Goal: Transaction & Acquisition: Purchase product/service

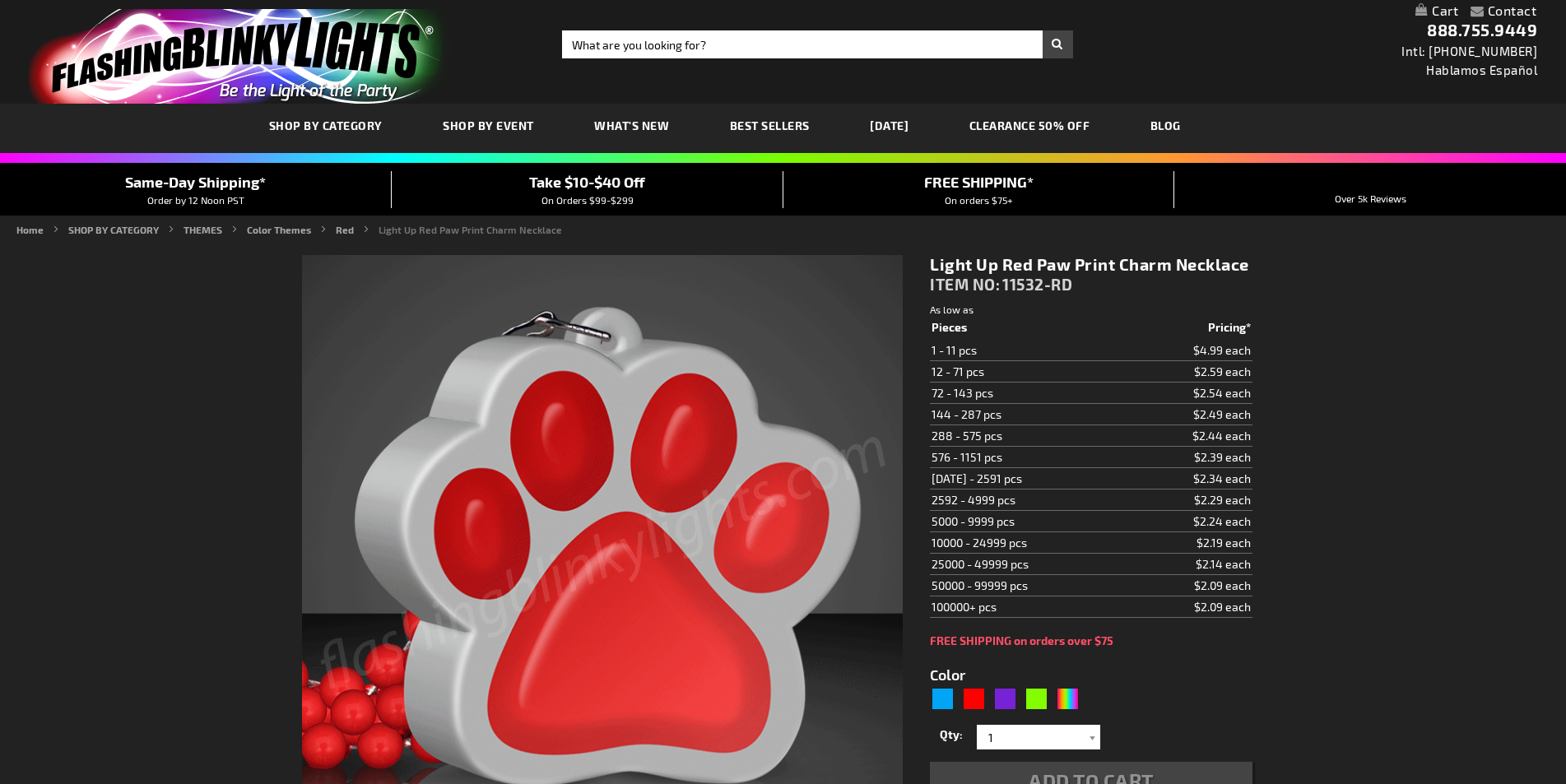
type input "5641"
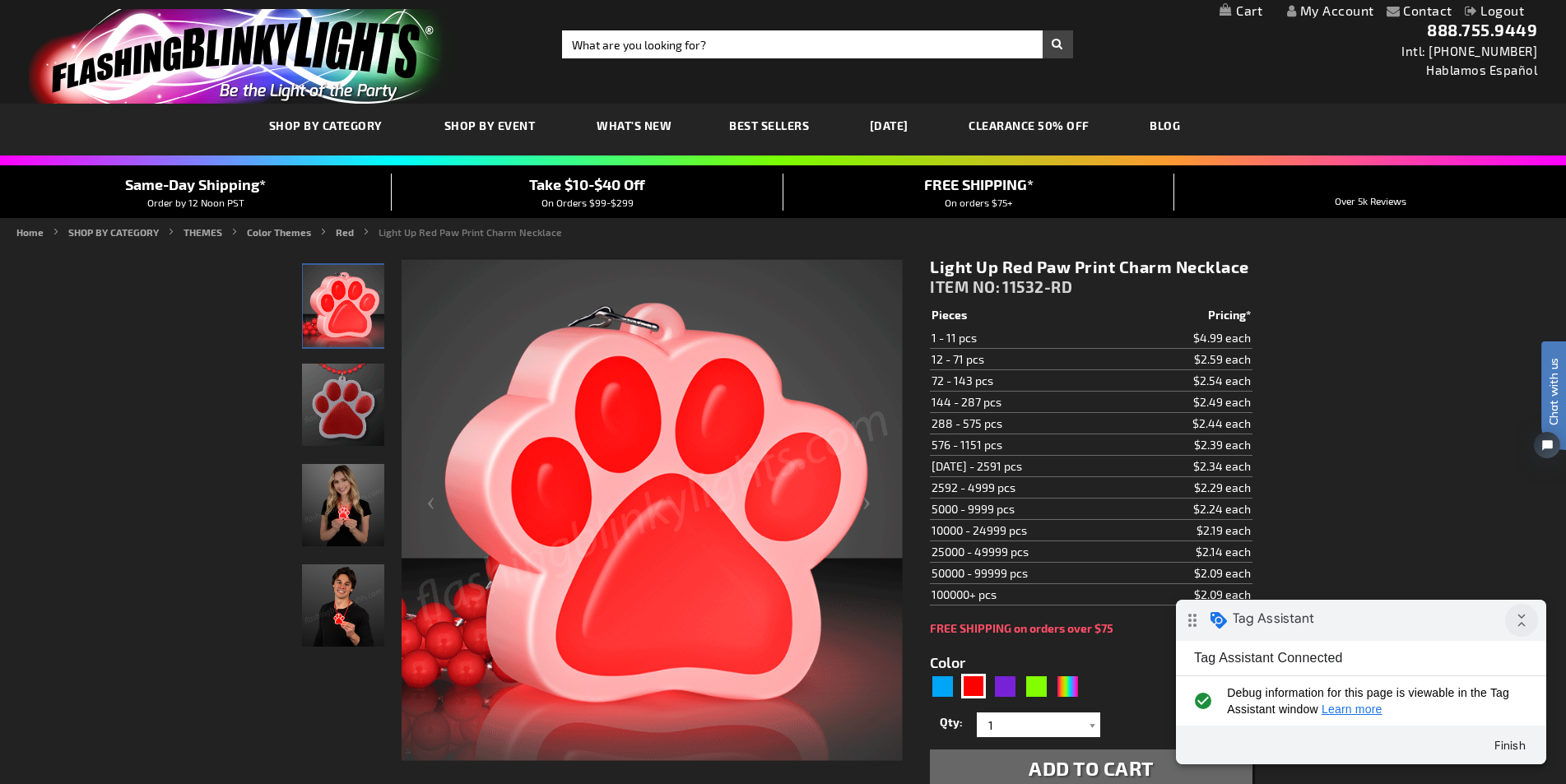
click at [1514, 613] on icon "collapse_all" at bounding box center [1522, 620] width 33 height 33
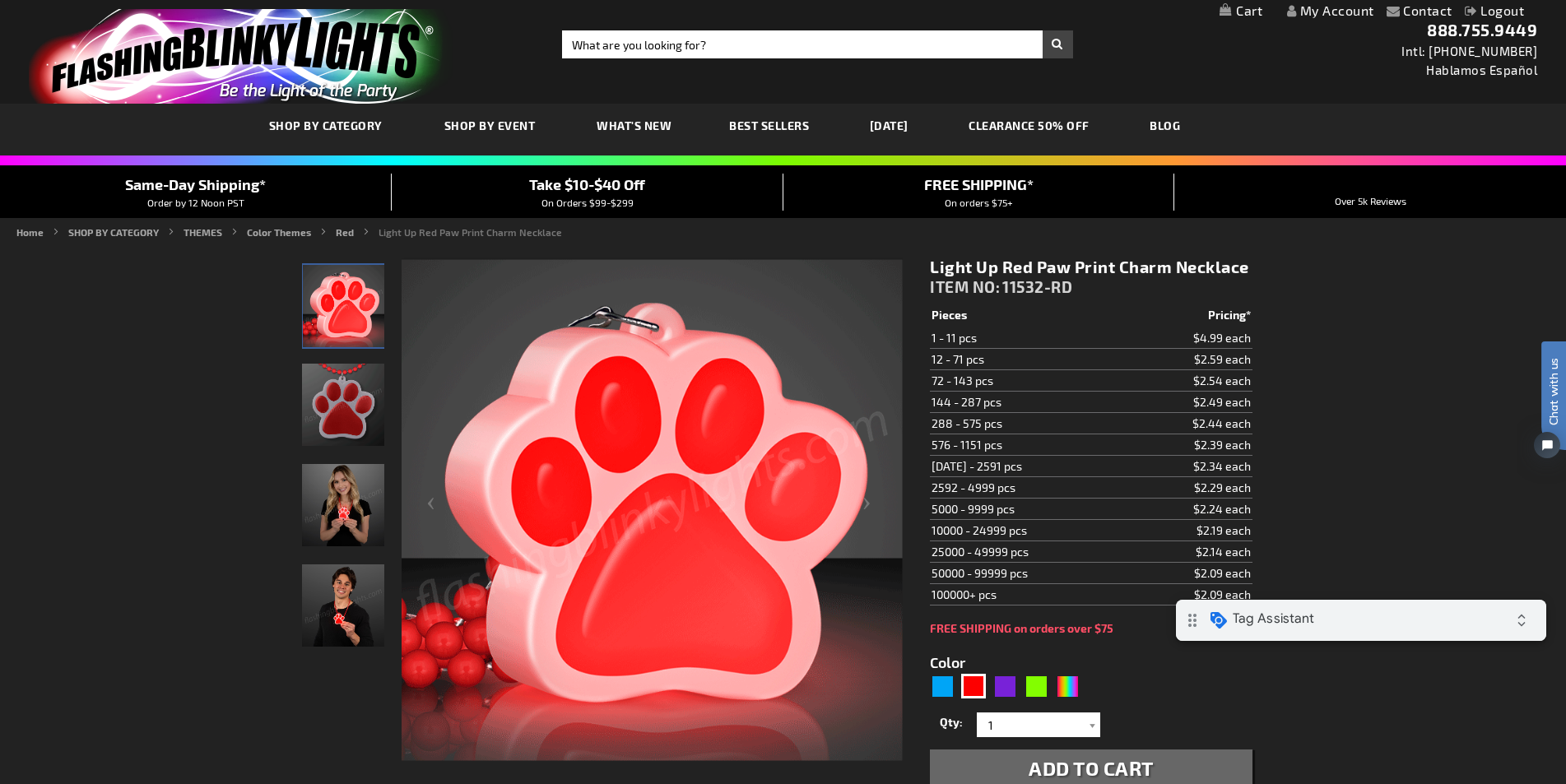
click at [1224, 6] on link "My Cart" at bounding box center [1241, 11] width 43 height 16
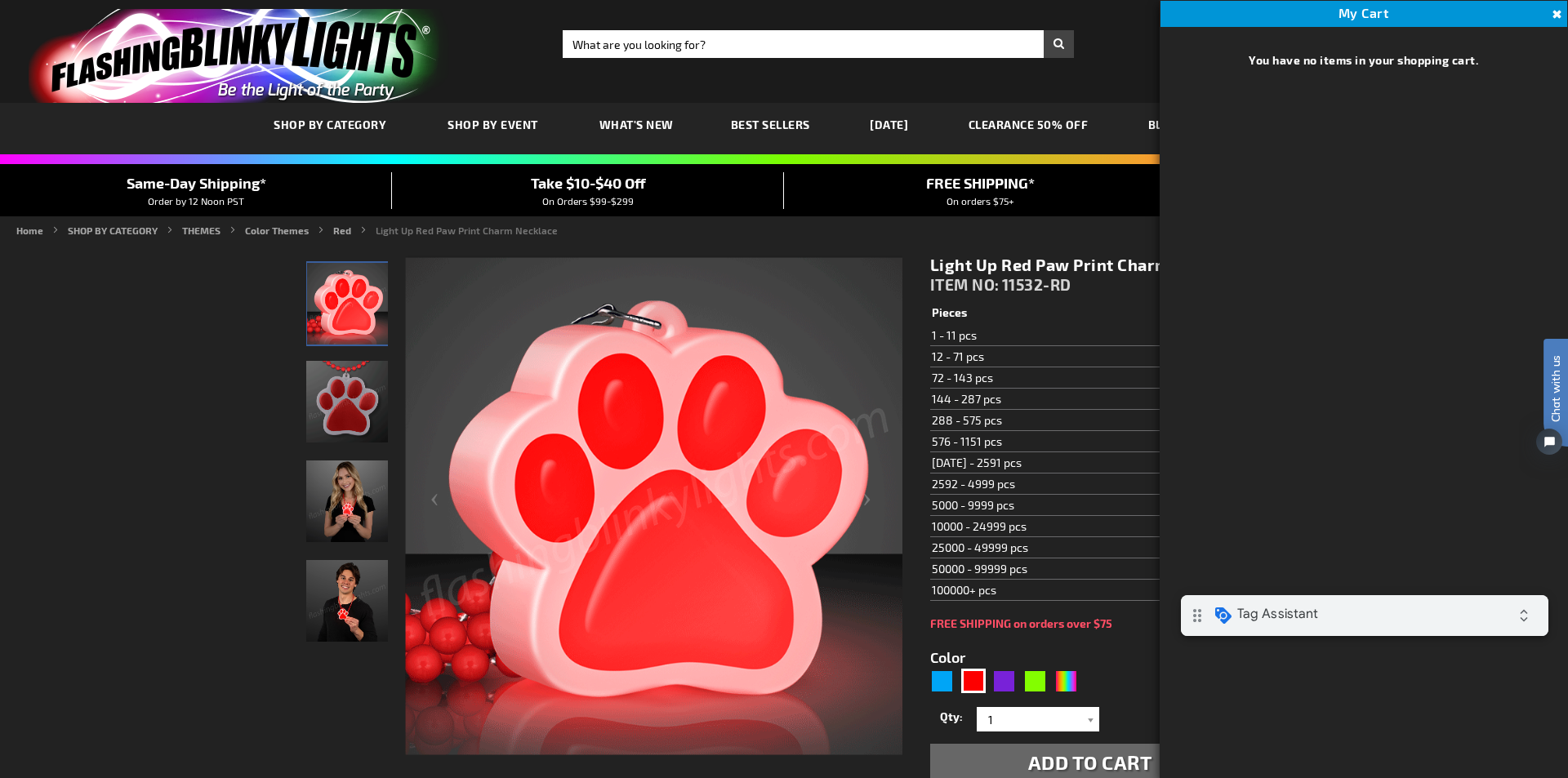
click at [1118, 66] on div "Toggle Nav Search Search × Search 888.755.9449 Intl: 818-753-8303 Hablamos Espa…" at bounding box center [784, 51] width 1568 height 103
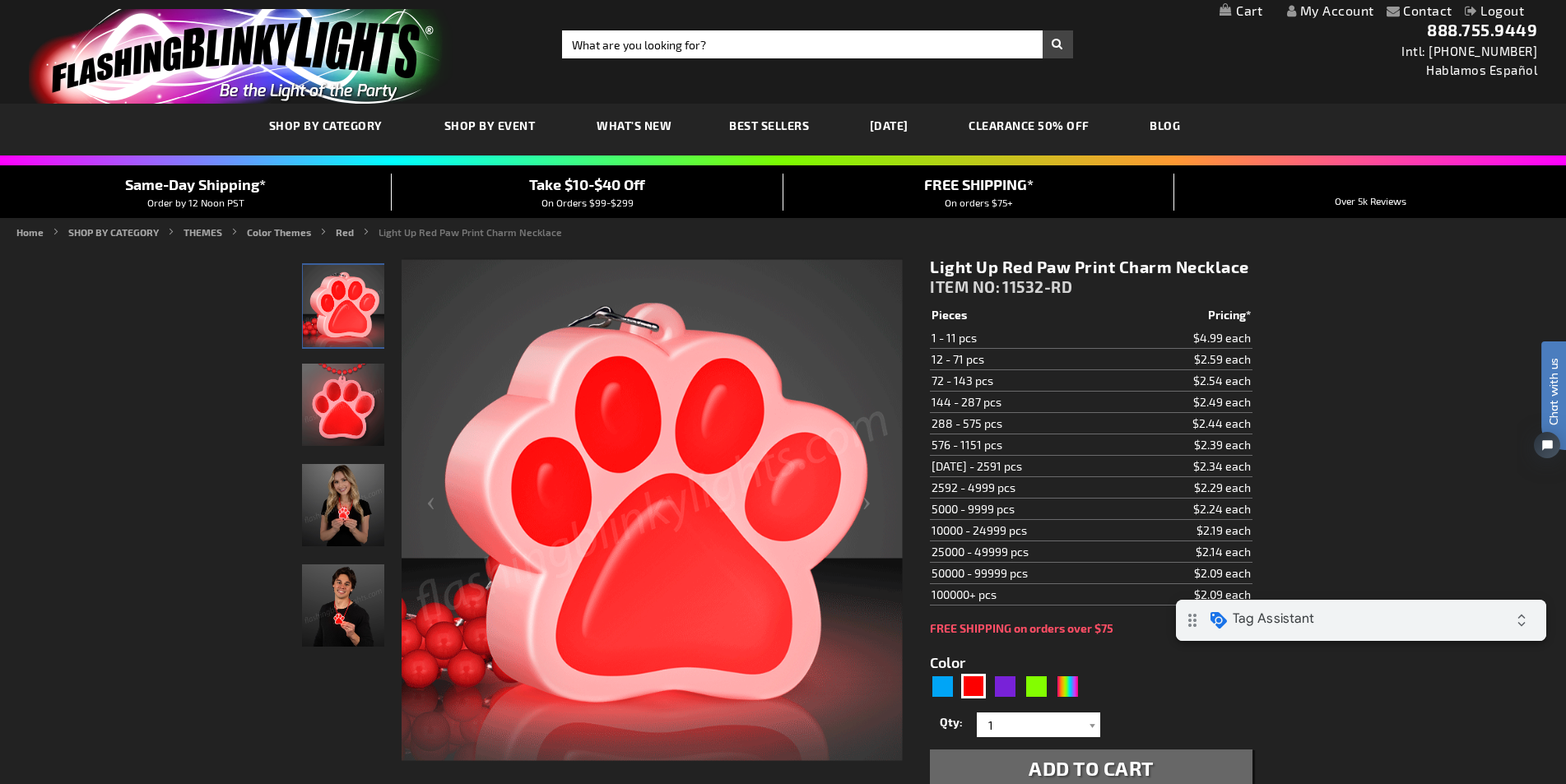
click at [1071, 769] on span "Add to Cart" at bounding box center [1092, 768] width 125 height 24
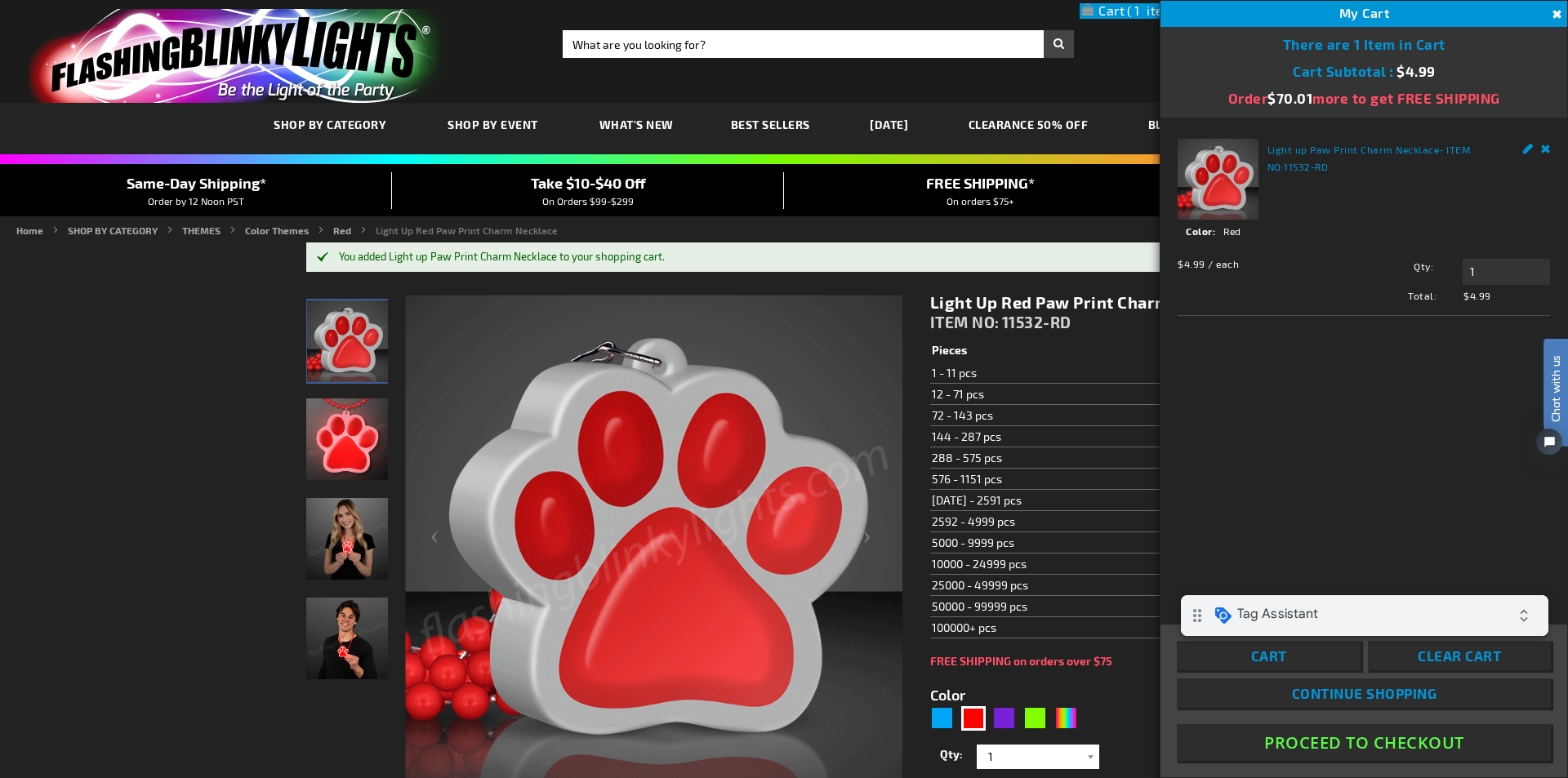
click at [1318, 702] on link "Continue Shopping" at bounding box center [1364, 693] width 374 height 29
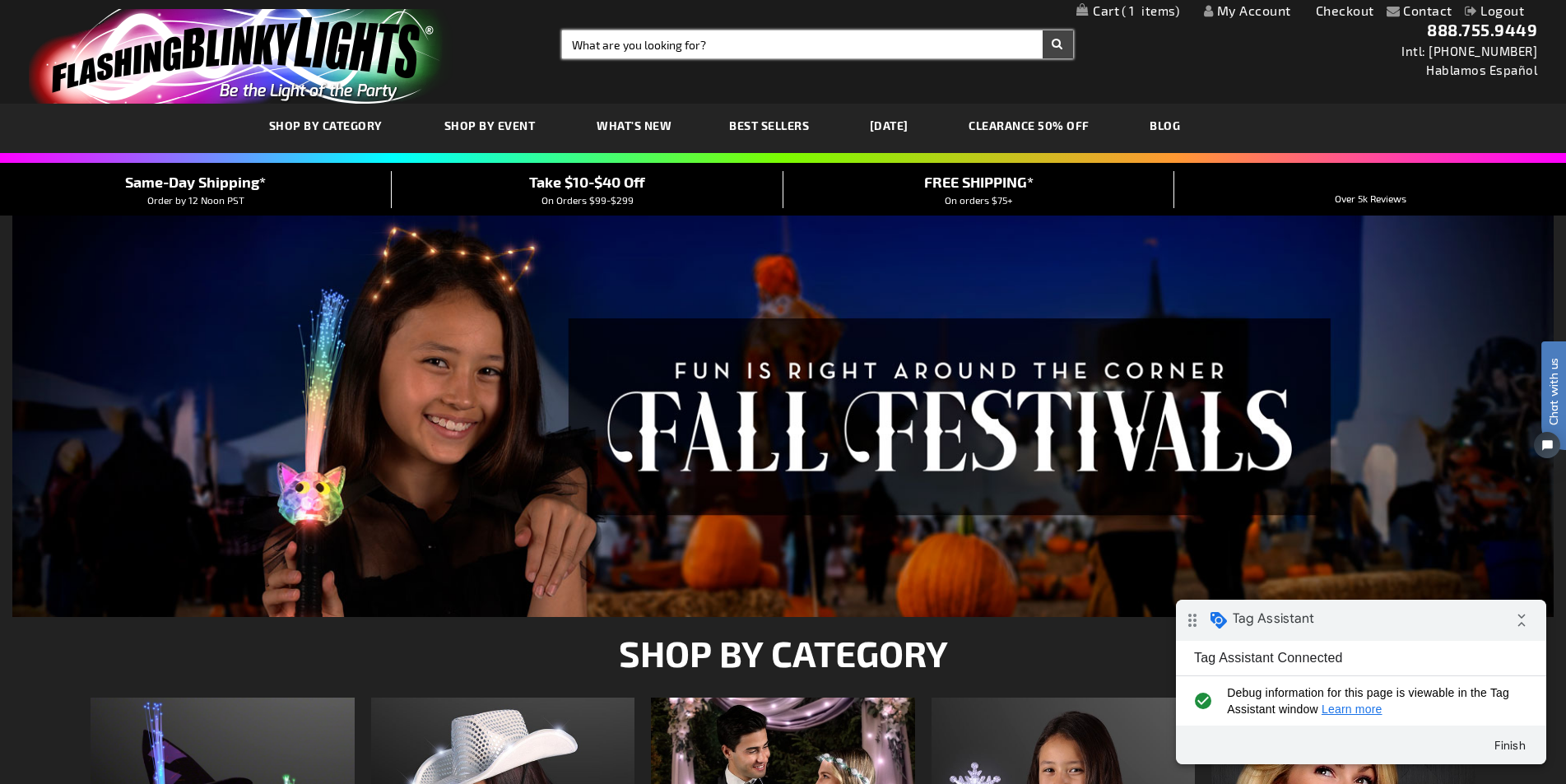
click at [640, 56] on input "Search" at bounding box center [817, 43] width 510 height 28
type input "12009"
click at [1043, 30] on button "Search" at bounding box center [1058, 43] width 30 height 28
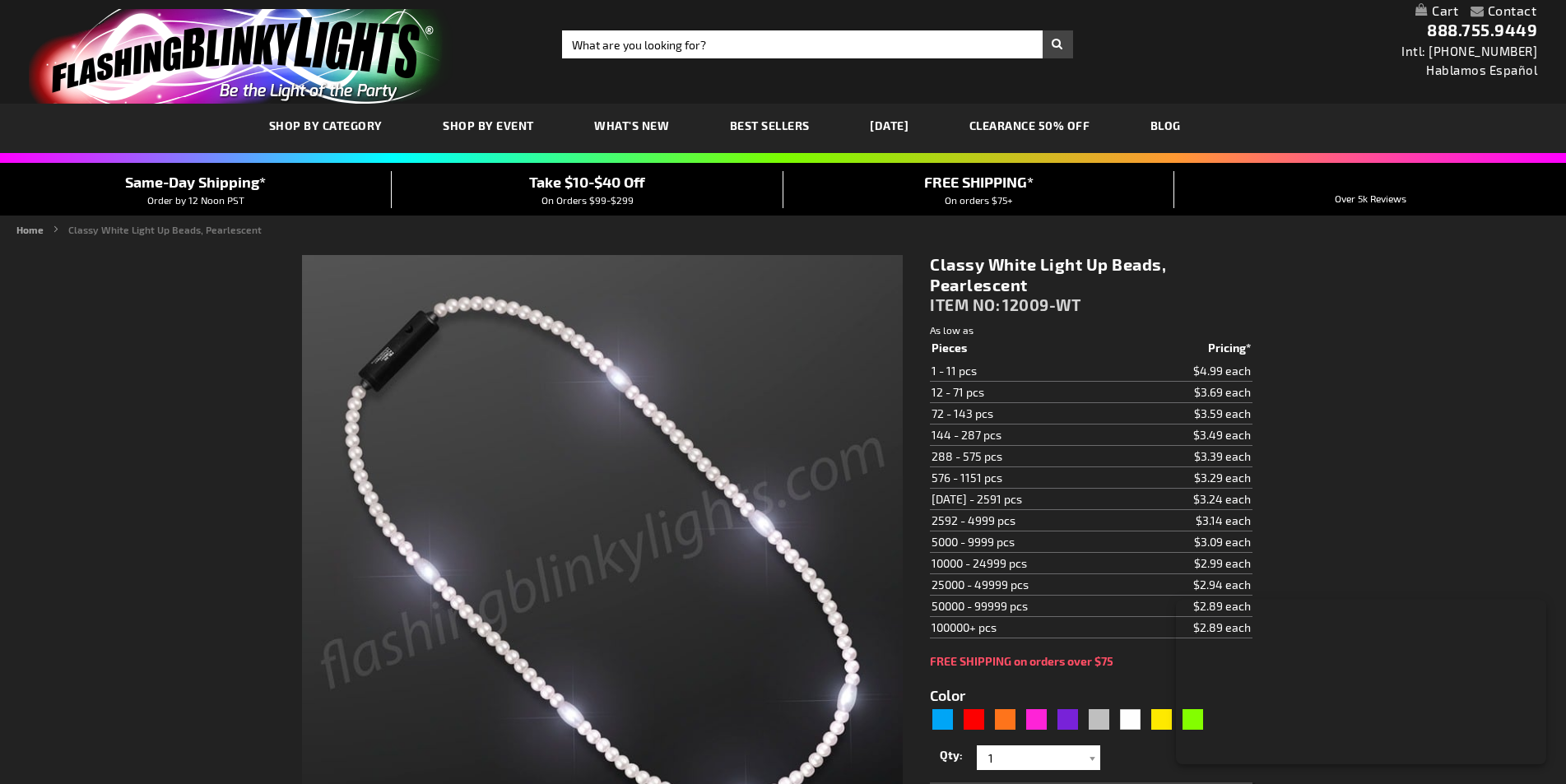
type input "5646"
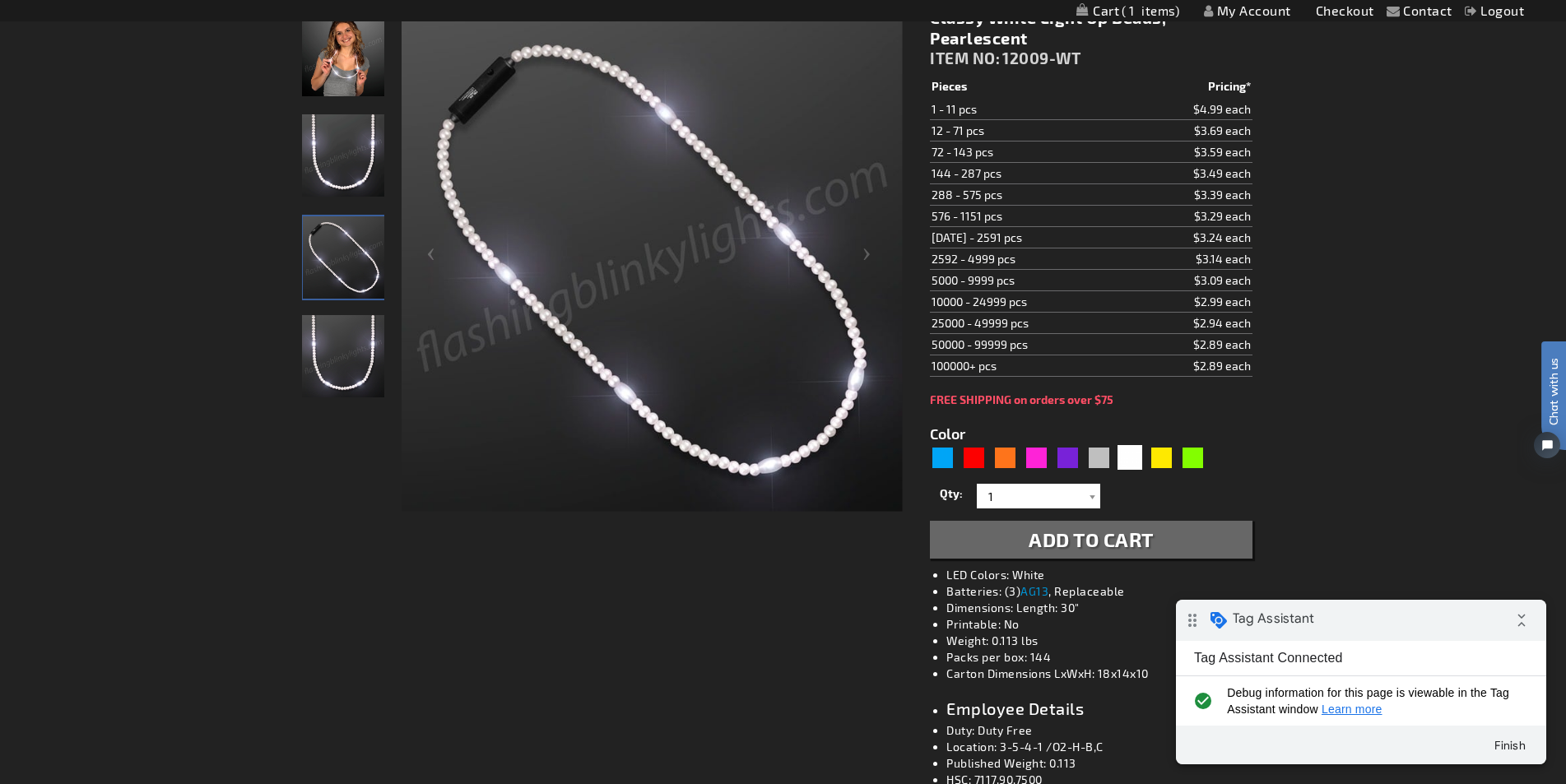
click at [648, 47] on img at bounding box center [652, 262] width 502 height 501
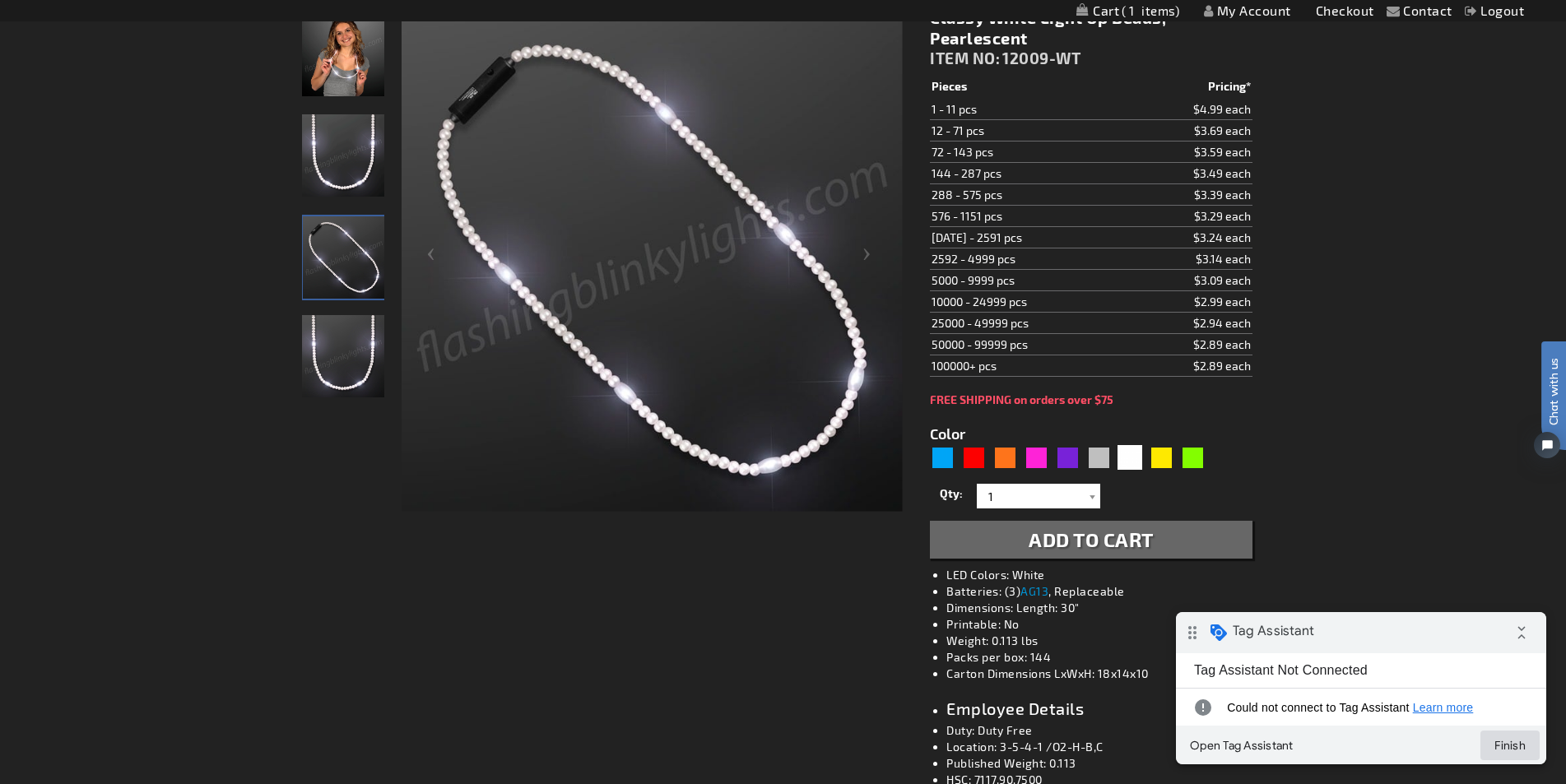
click at [1513, 747] on button "Finish" at bounding box center [1510, 745] width 59 height 29
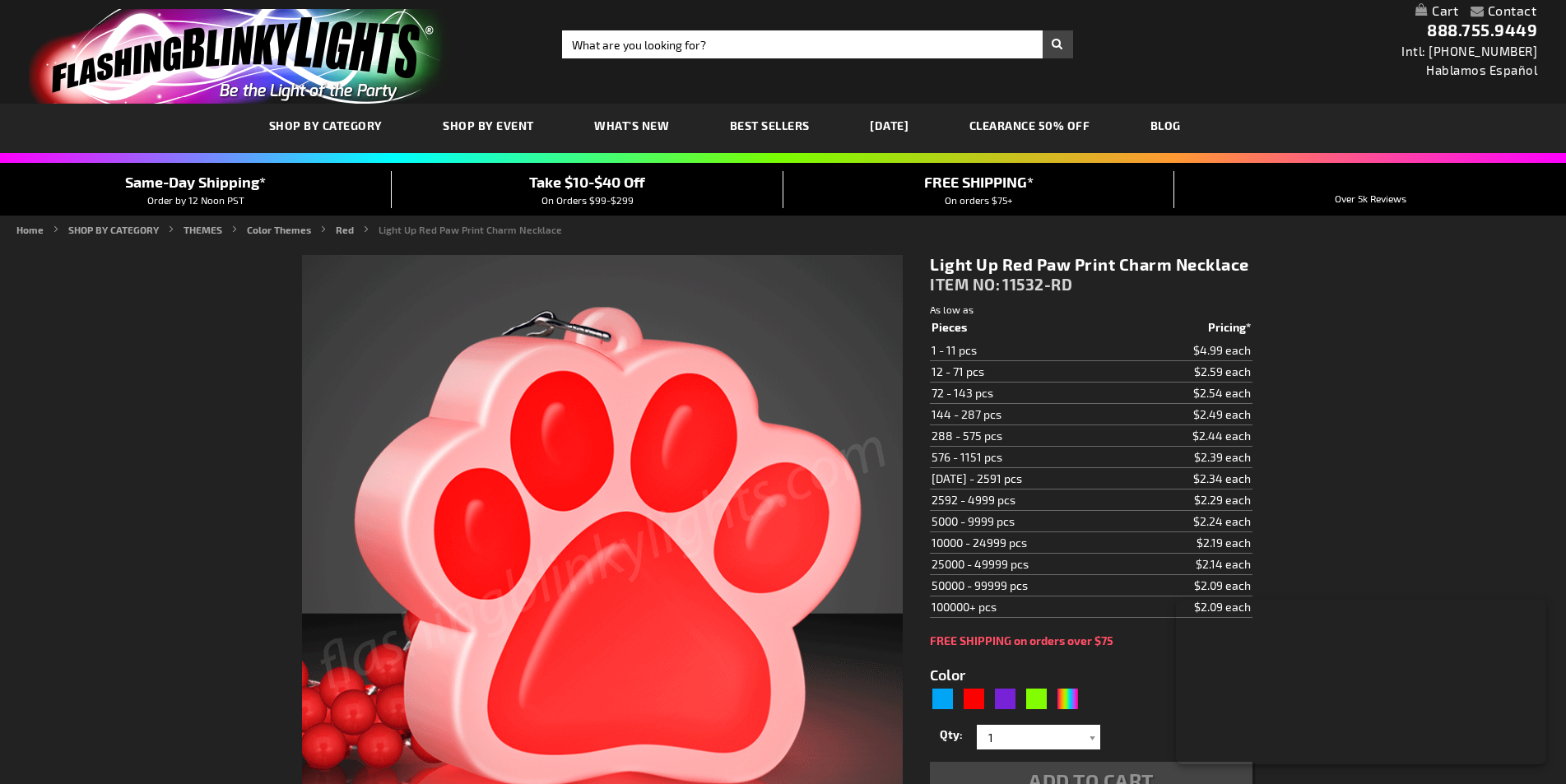
type input "5641"
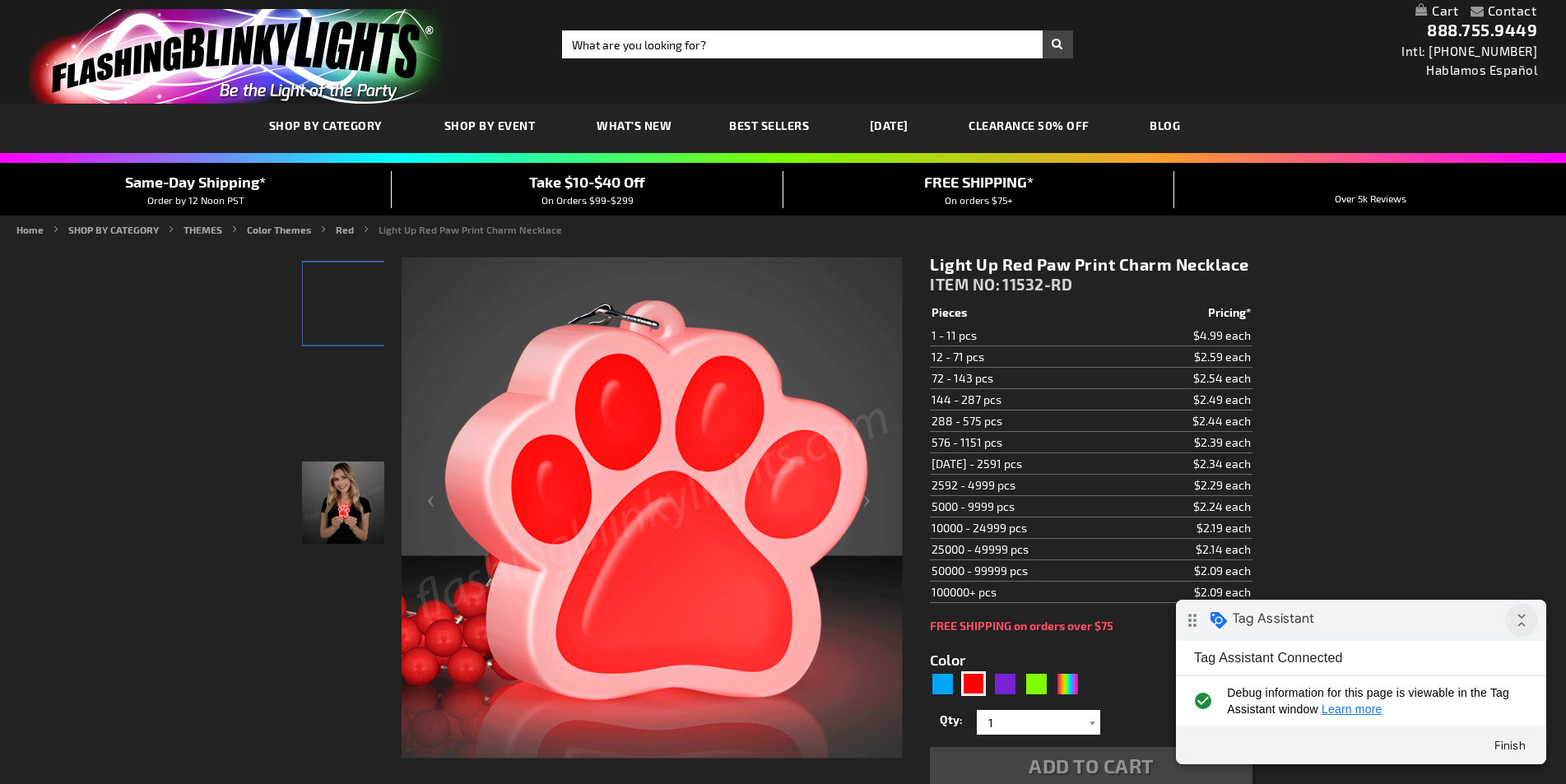
click at [1518, 619] on icon "collapse_all" at bounding box center [1522, 620] width 33 height 33
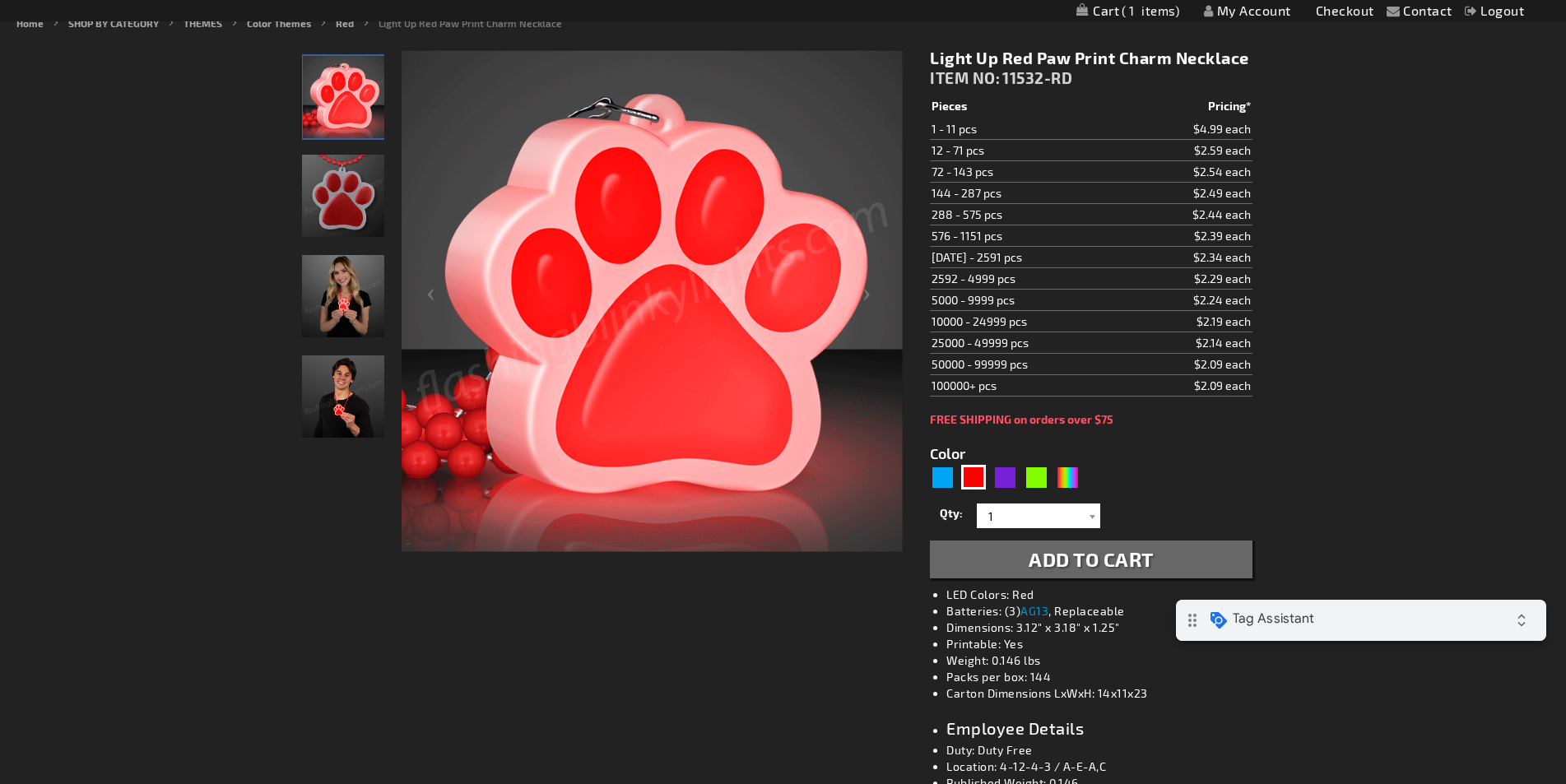
scroll to position [247, 0]
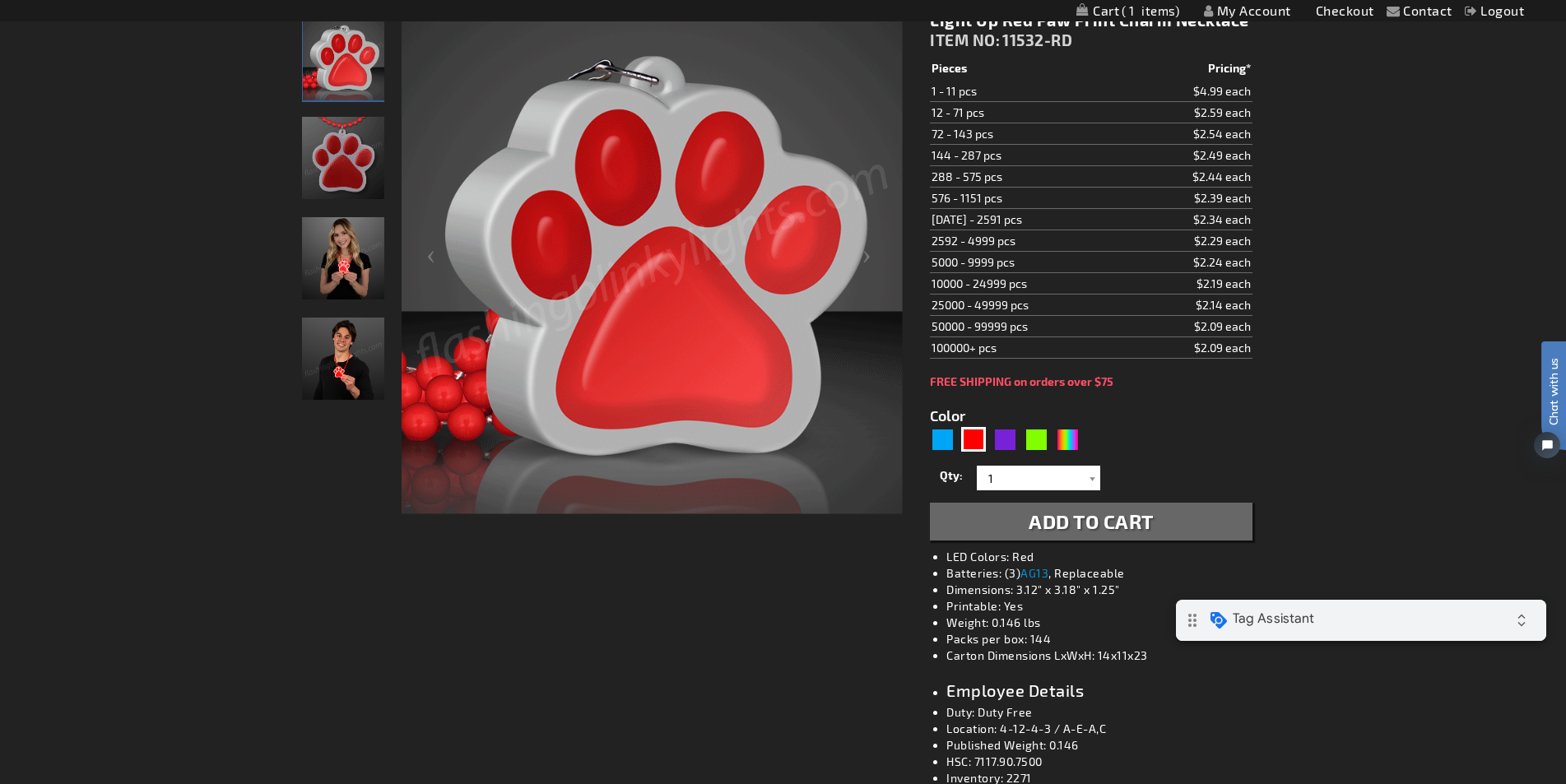
click at [926, 423] on div "Light Up Red Paw Print Charm Necklace ITEM NO: 11532-RD $2.34 Pieces Pricing* 1…" at bounding box center [1091, 482] width 346 height 970
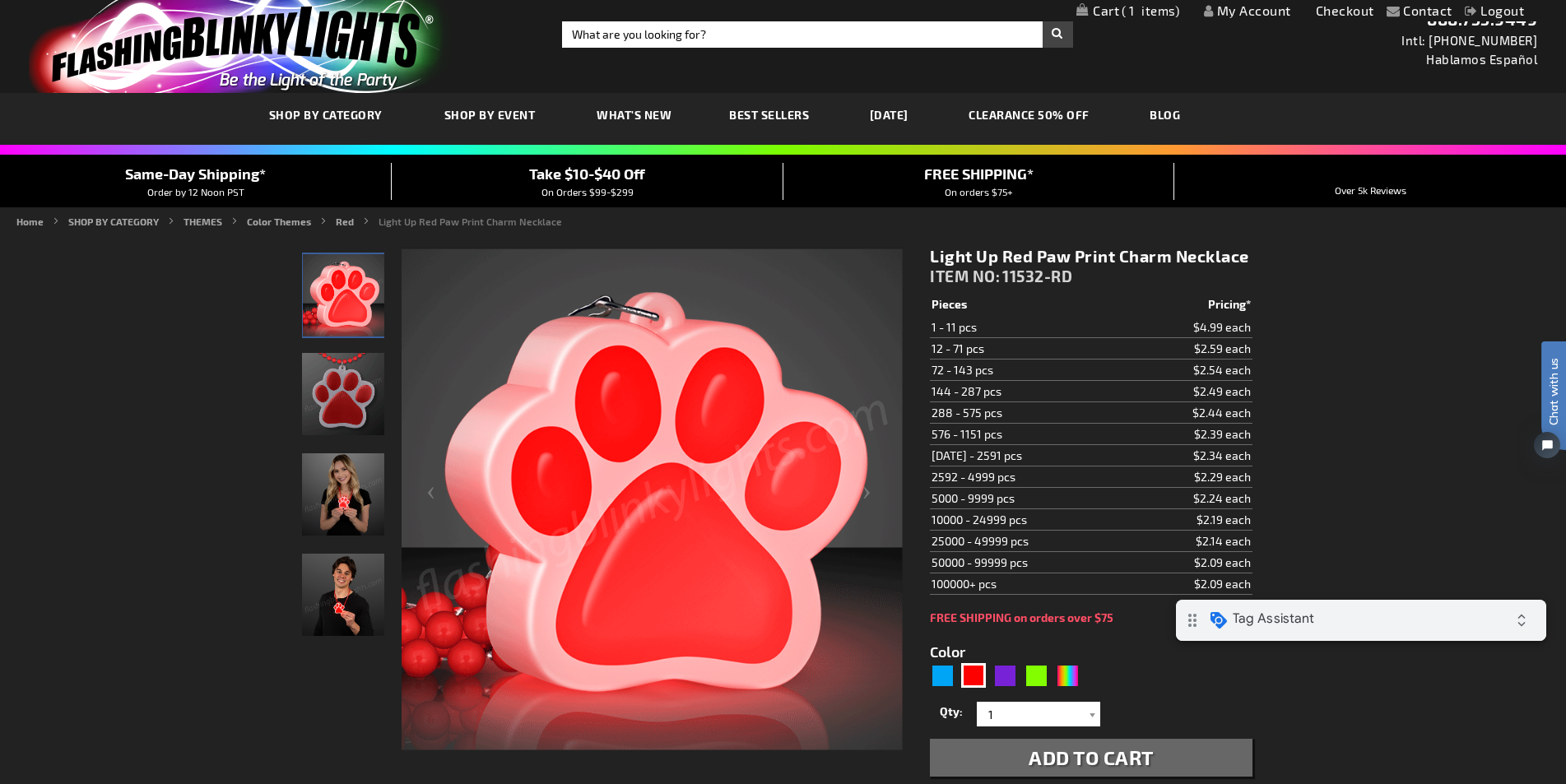
scroll to position [0, 0]
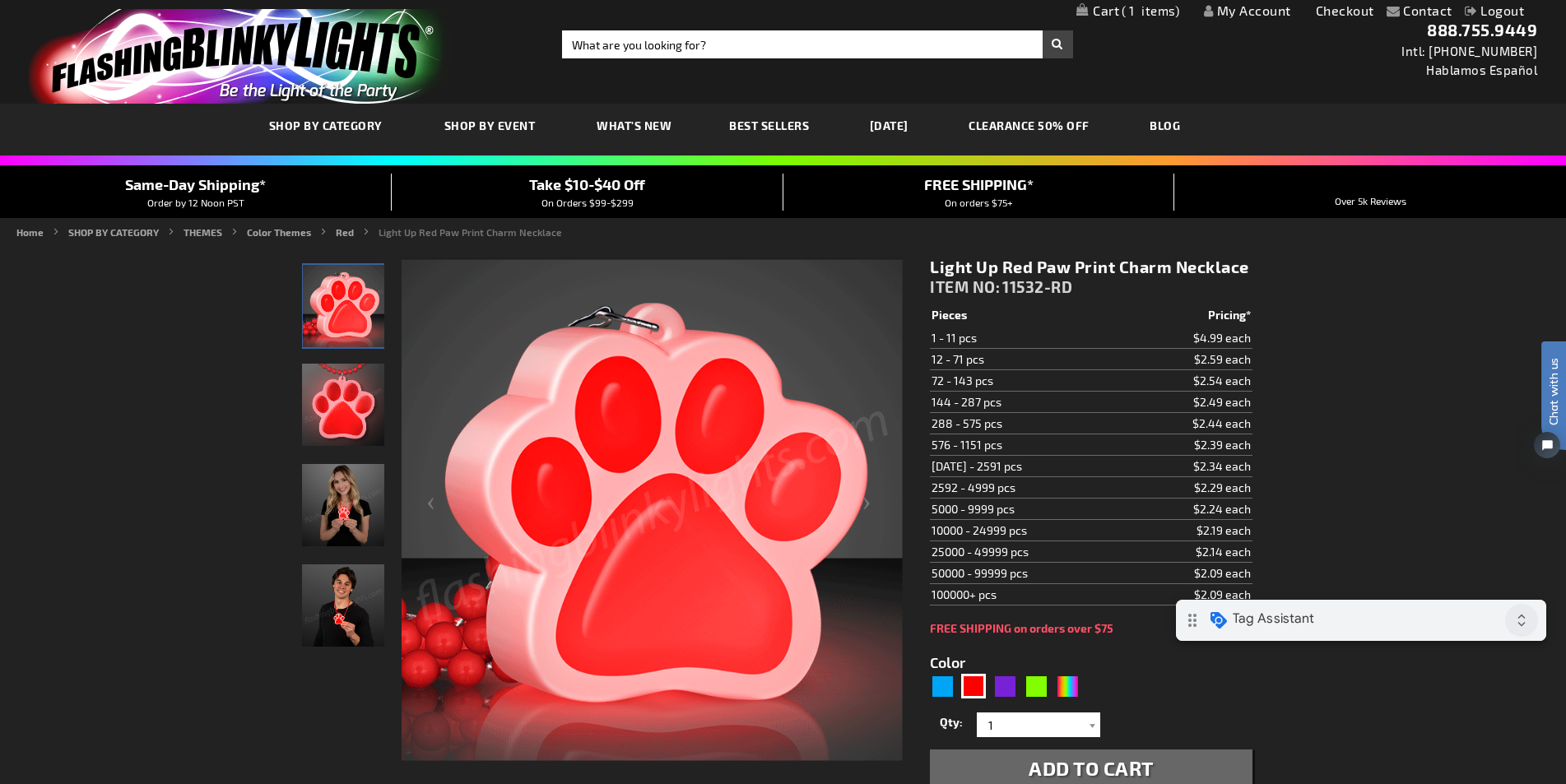
click at [1526, 634] on icon "expand_all" at bounding box center [1522, 620] width 33 height 33
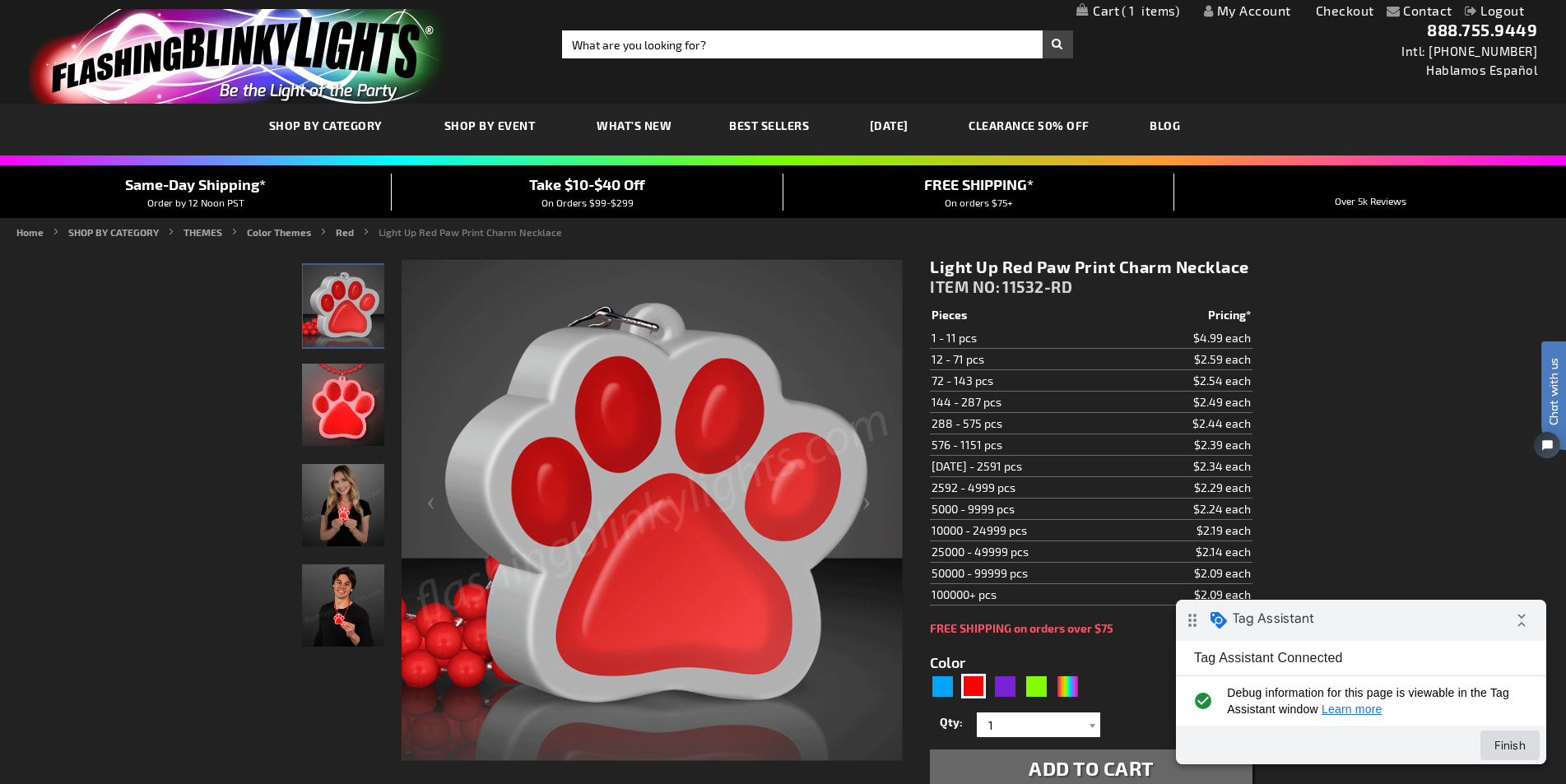
click at [1525, 749] on button "Finish" at bounding box center [1510, 745] width 59 height 29
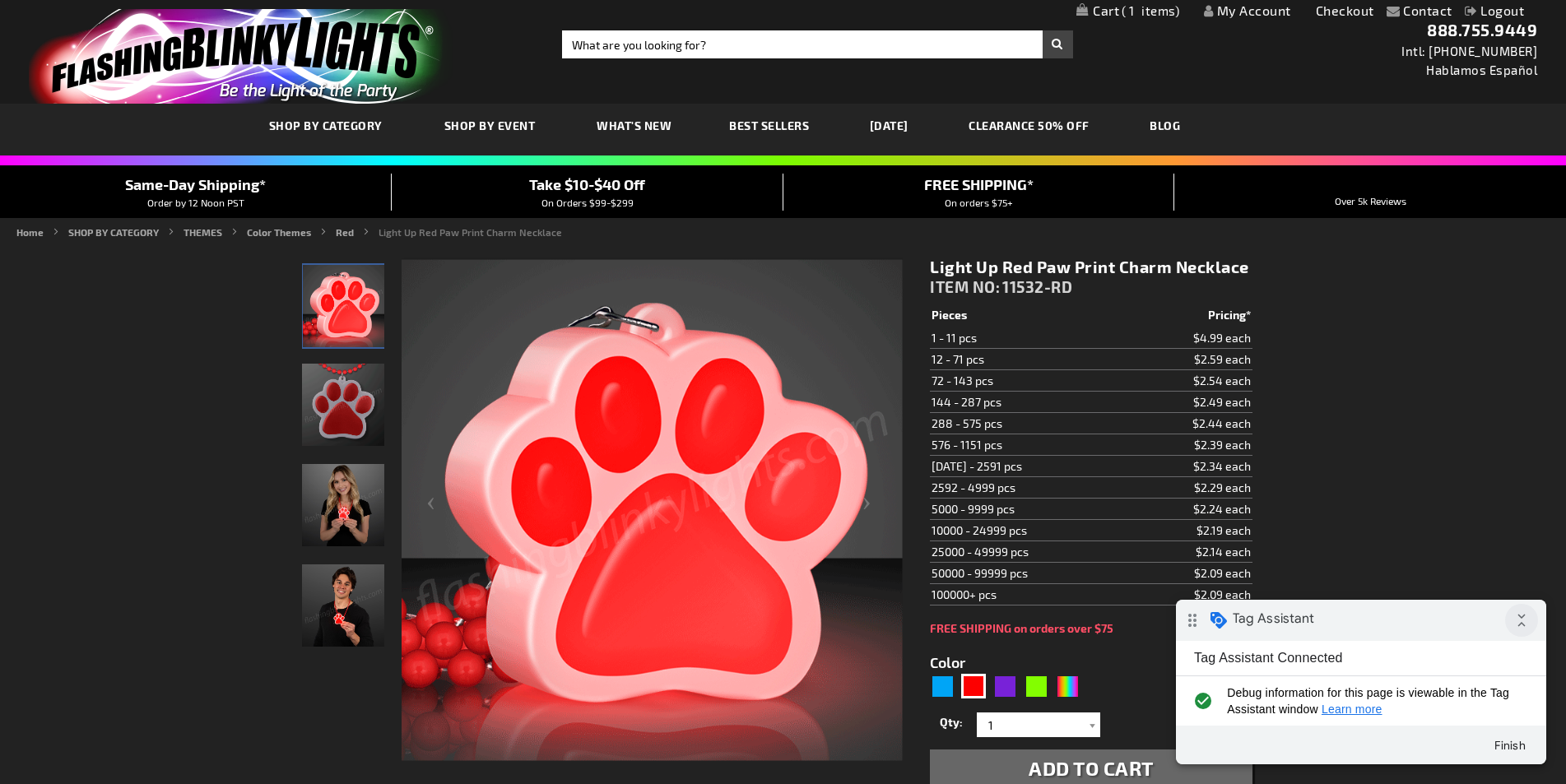
click at [1522, 624] on icon "collapse_all" at bounding box center [1522, 620] width 33 height 33
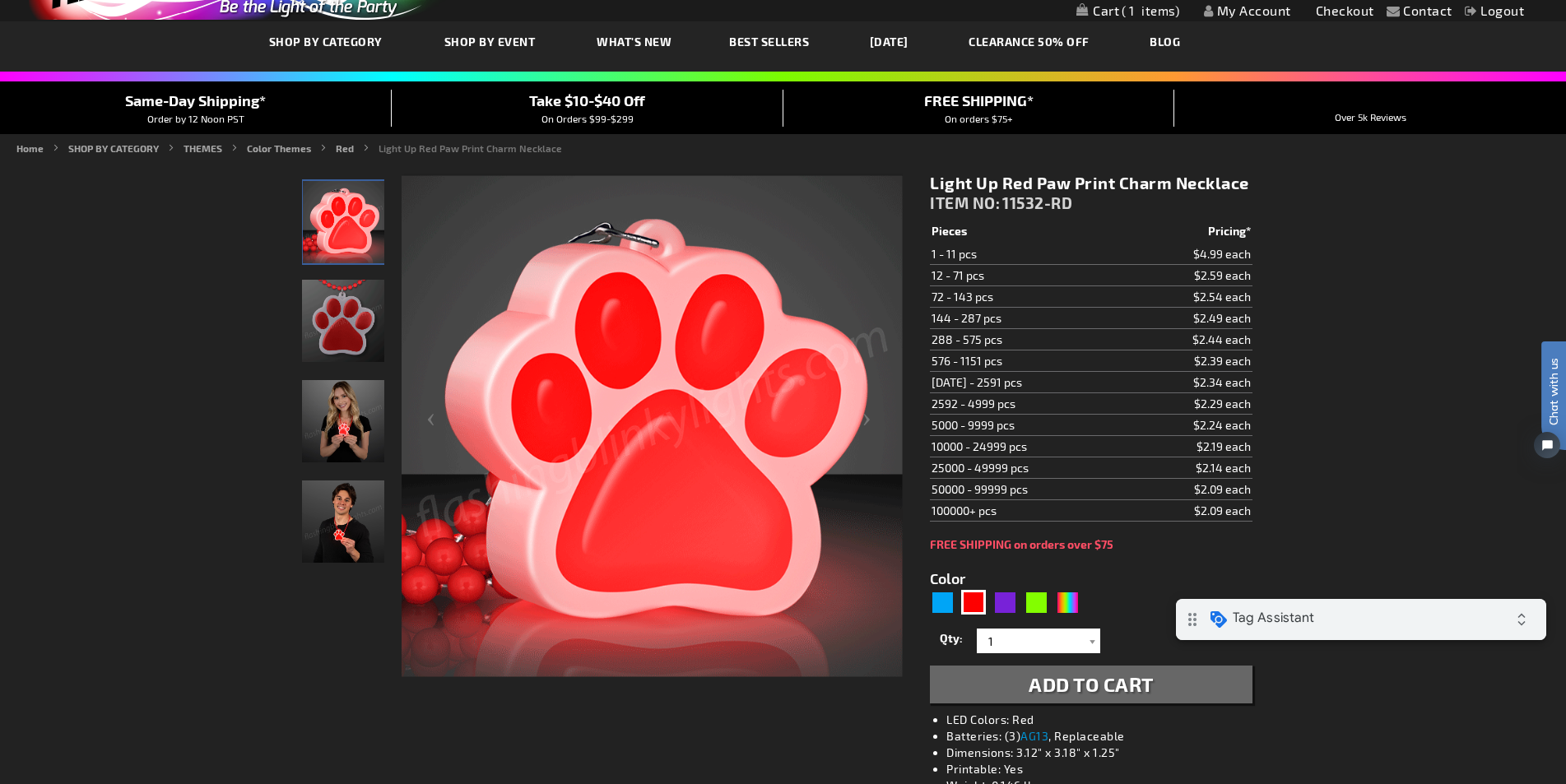
scroll to position [165, 0]
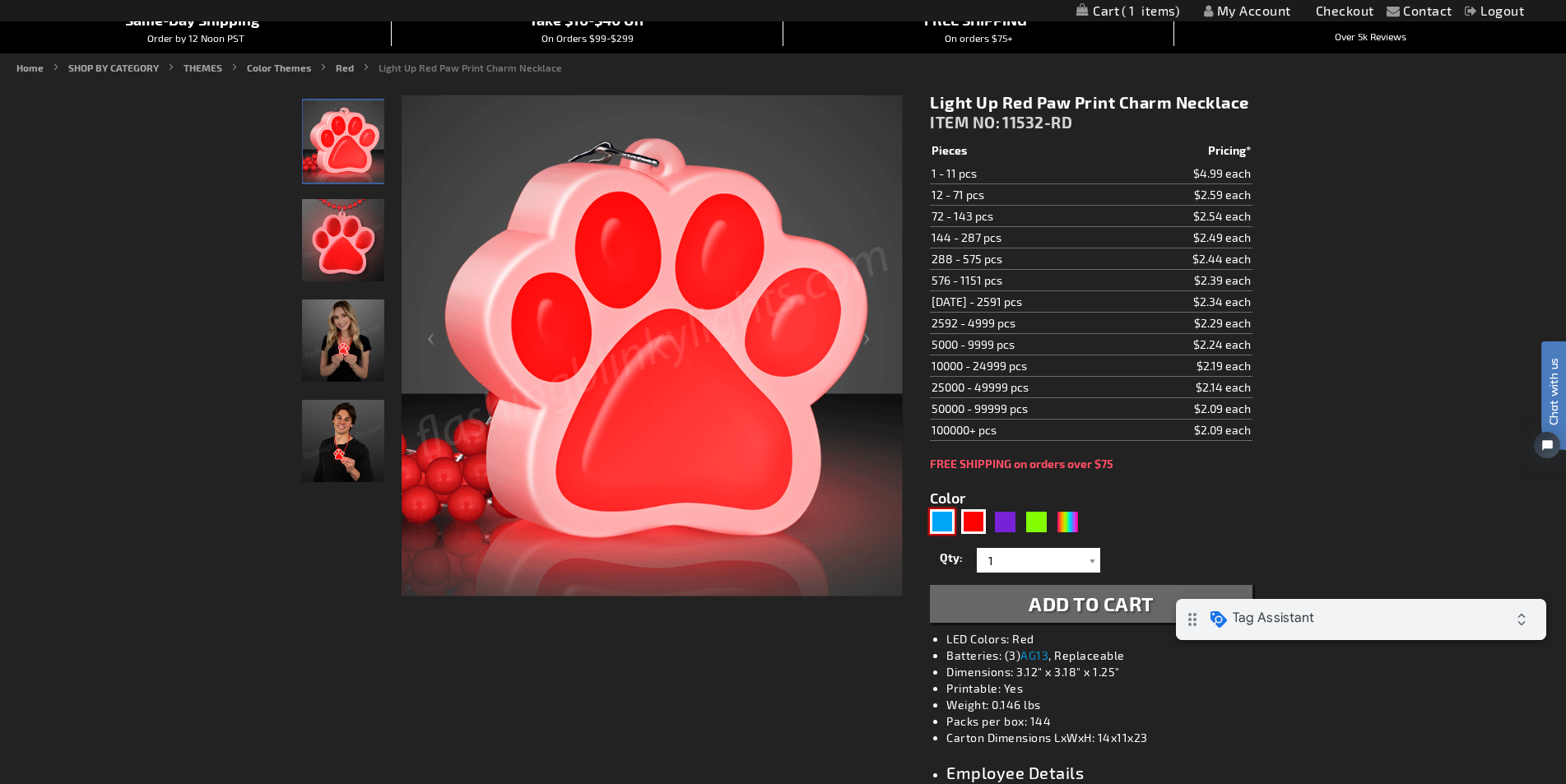
click at [947, 517] on div "Blue" at bounding box center [942, 522] width 25 height 25
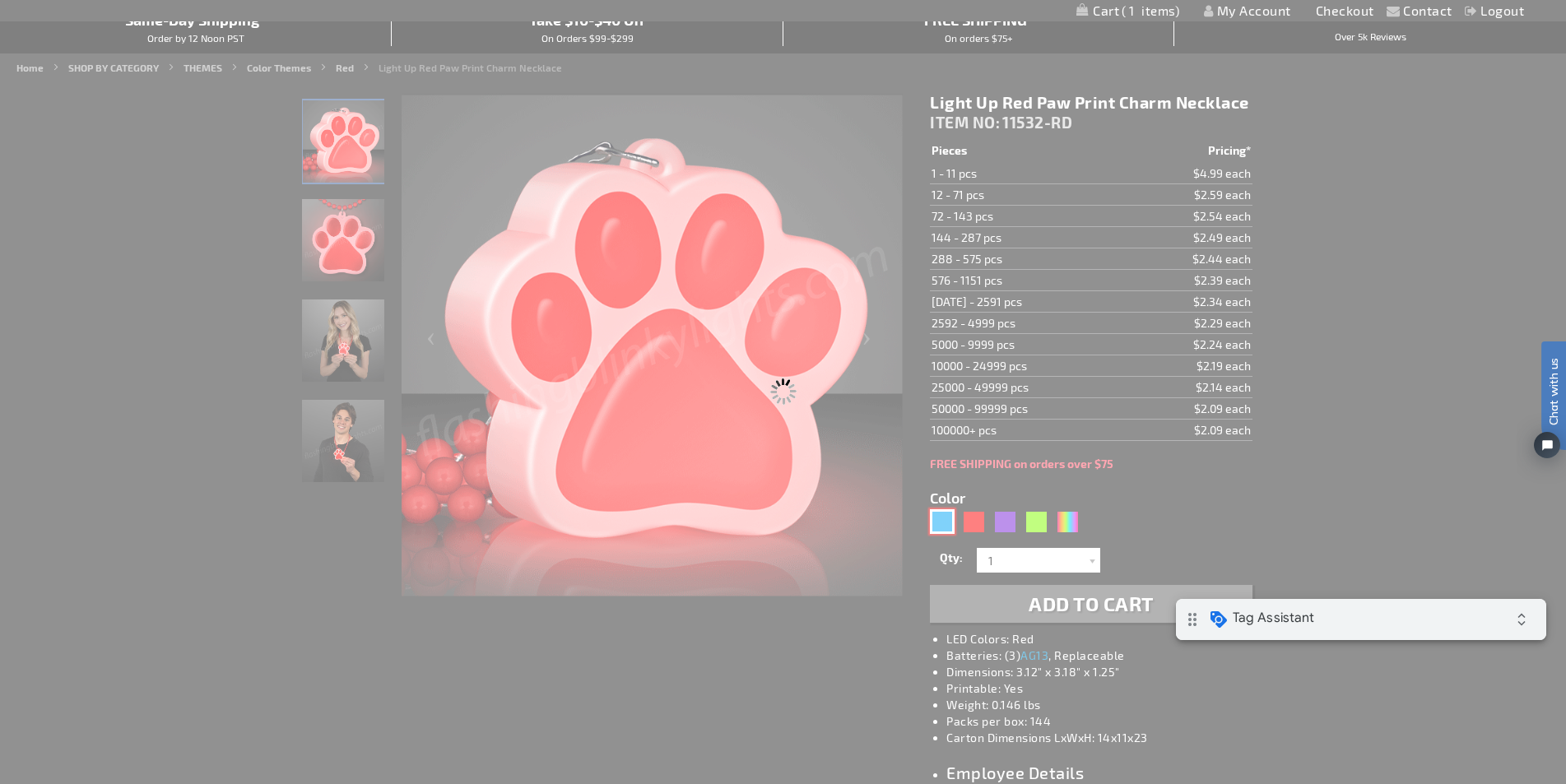
type input "5629"
type input "11532-BL"
type input "Customize - Light Up Blue Paw Print Charm Necklace - ITEM NO: 11532-BL"
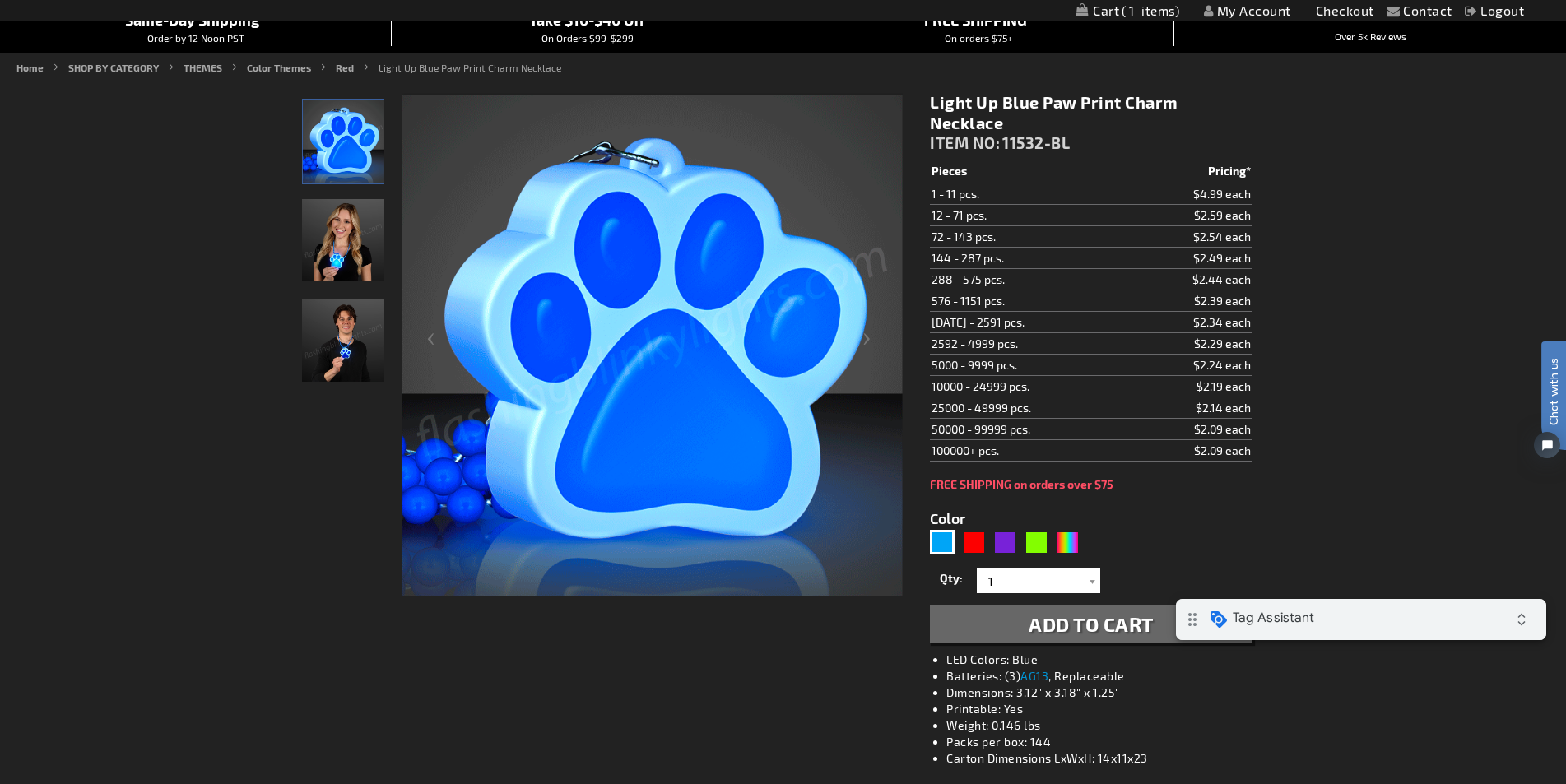
click at [1130, 13] on span "1" at bounding box center [1150, 11] width 58 height 15
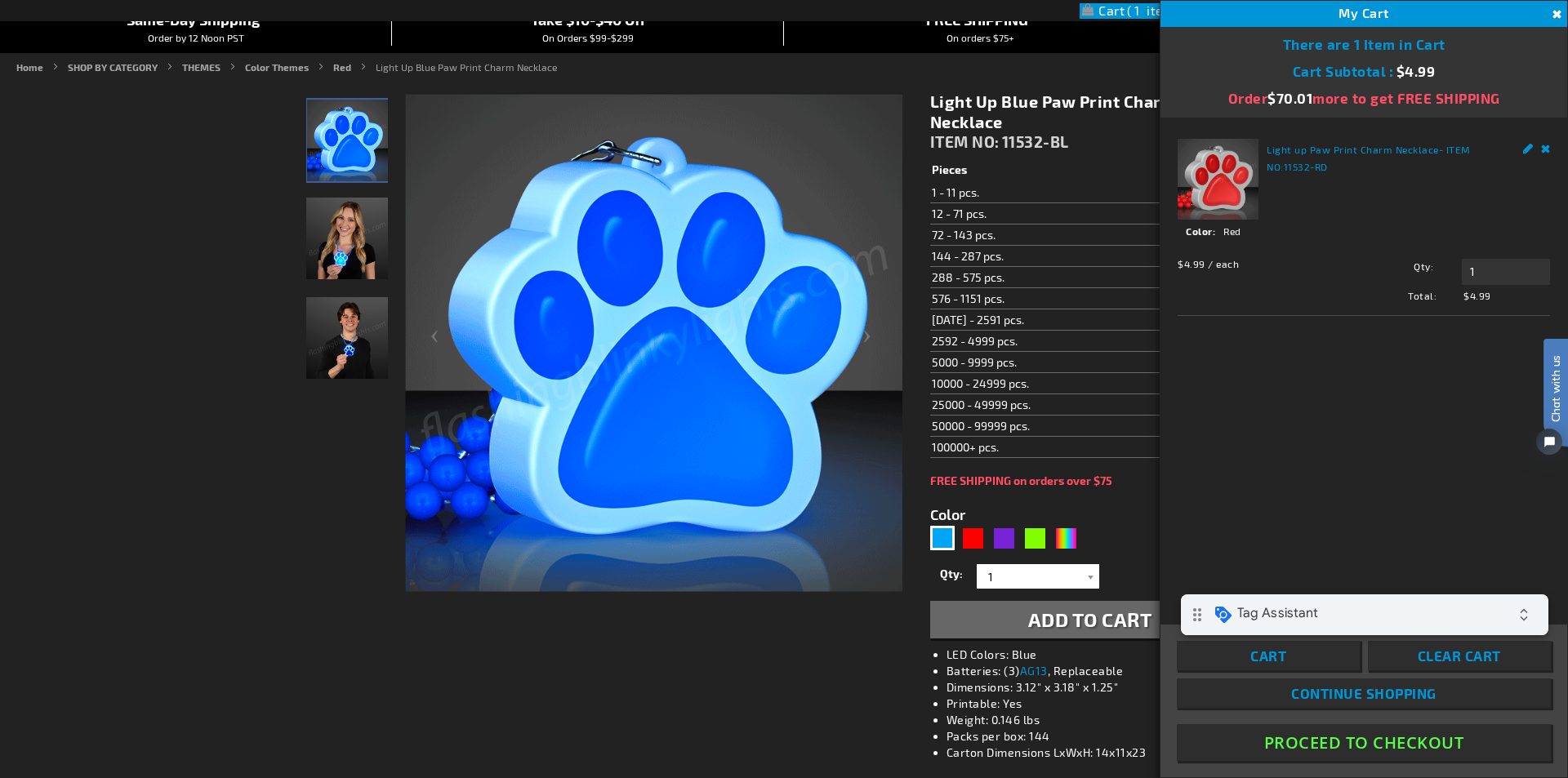
click at [1332, 743] on button "Proceed To Checkout" at bounding box center [1364, 742] width 374 height 36
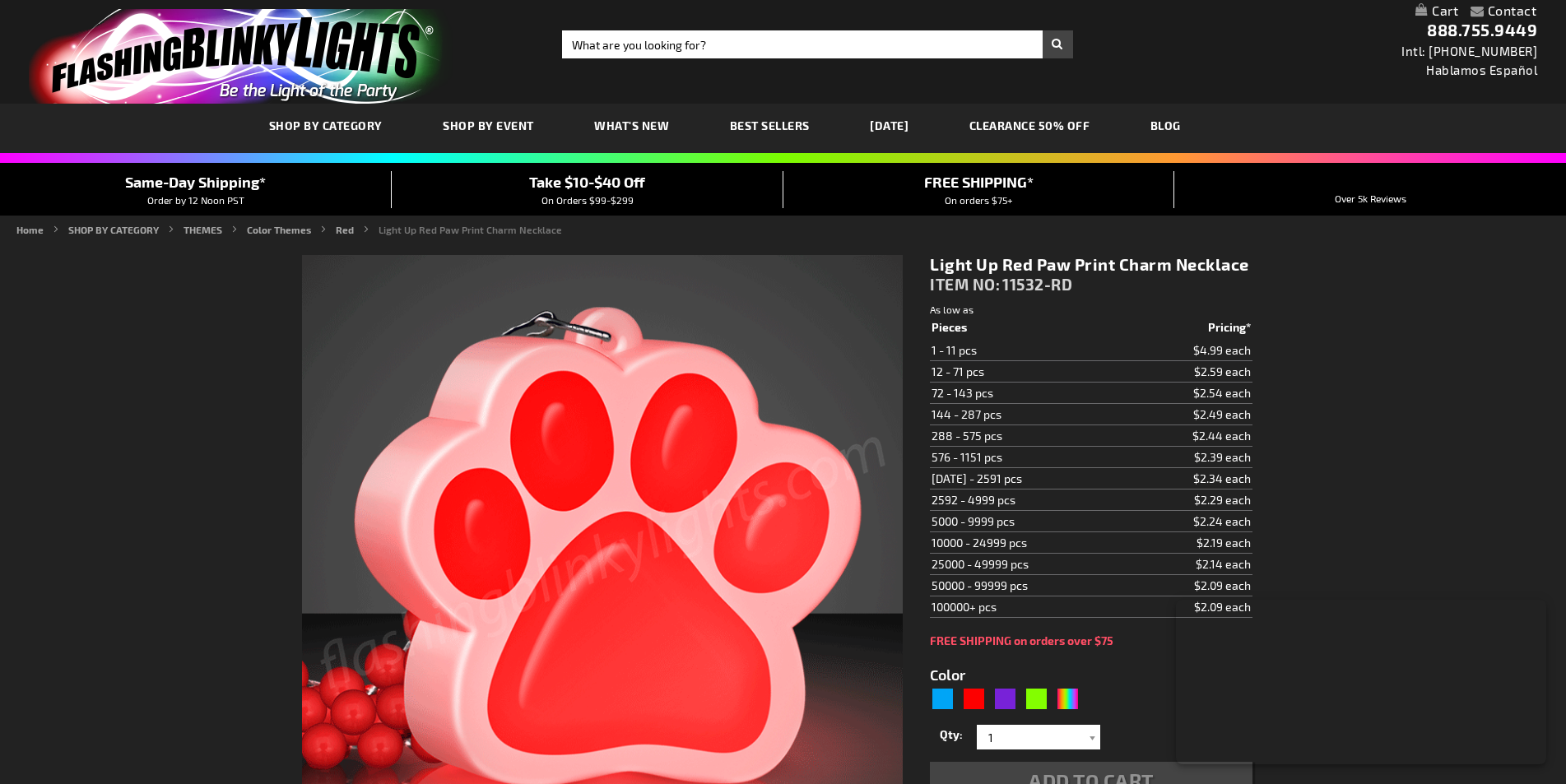
type input "5641"
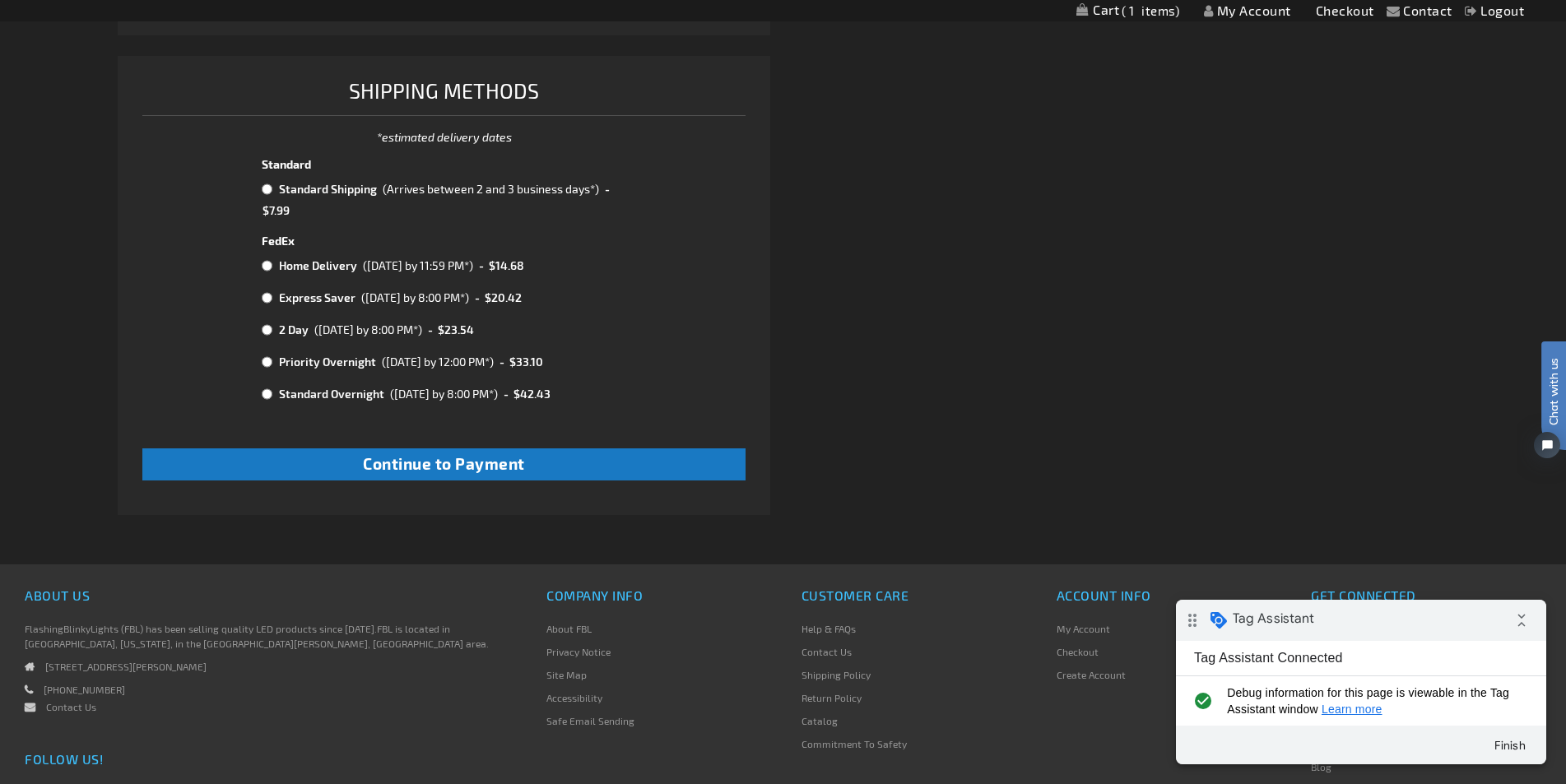
scroll to position [429, 0]
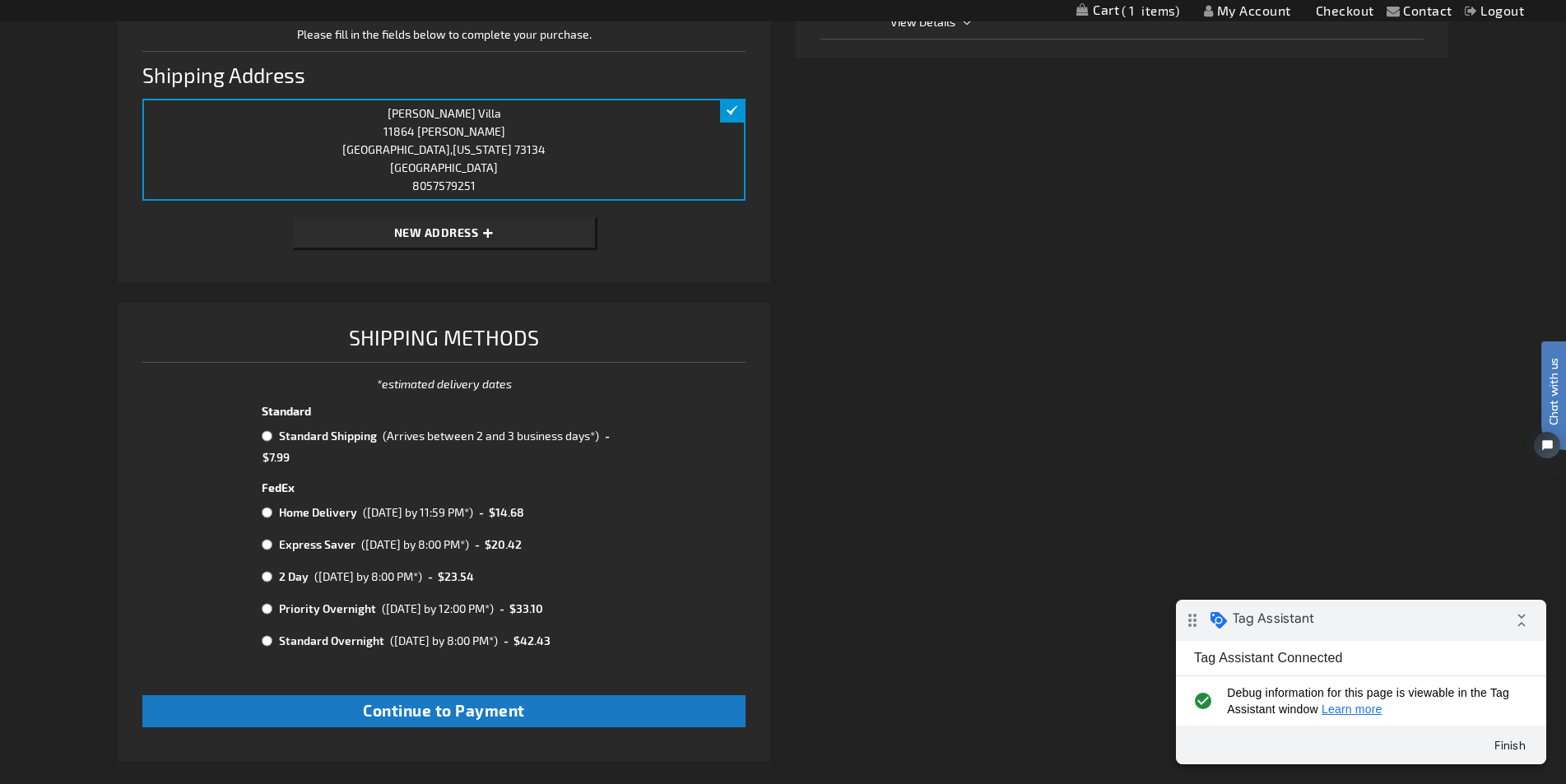
click at [331, 437] on td "Standard Shipping" at bounding box center [327, 436] width 104 height 22
radio input "true"
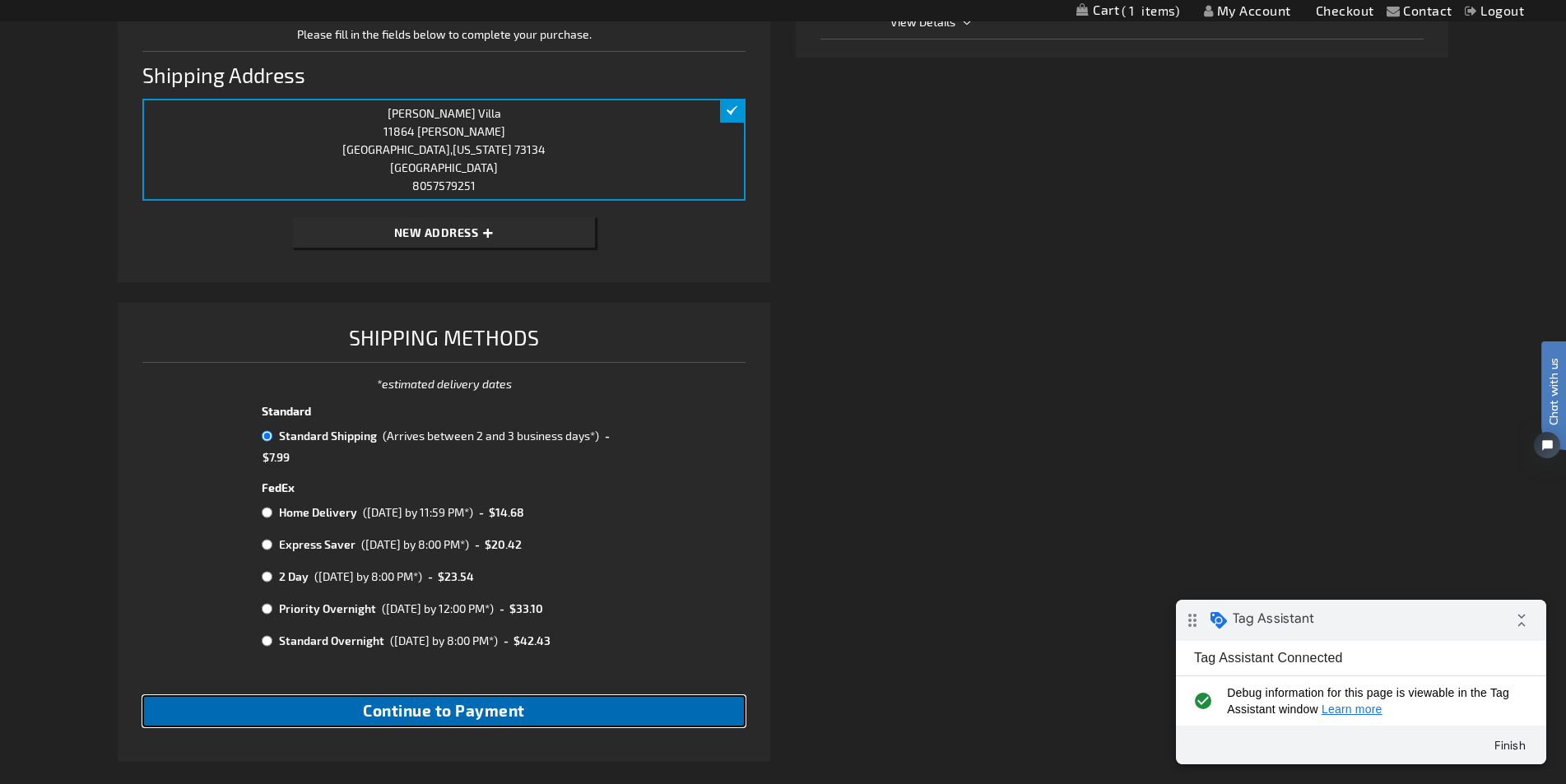
click at [395, 708] on span "Continue to Payment" at bounding box center [444, 710] width 162 height 19
checkbox input "true"
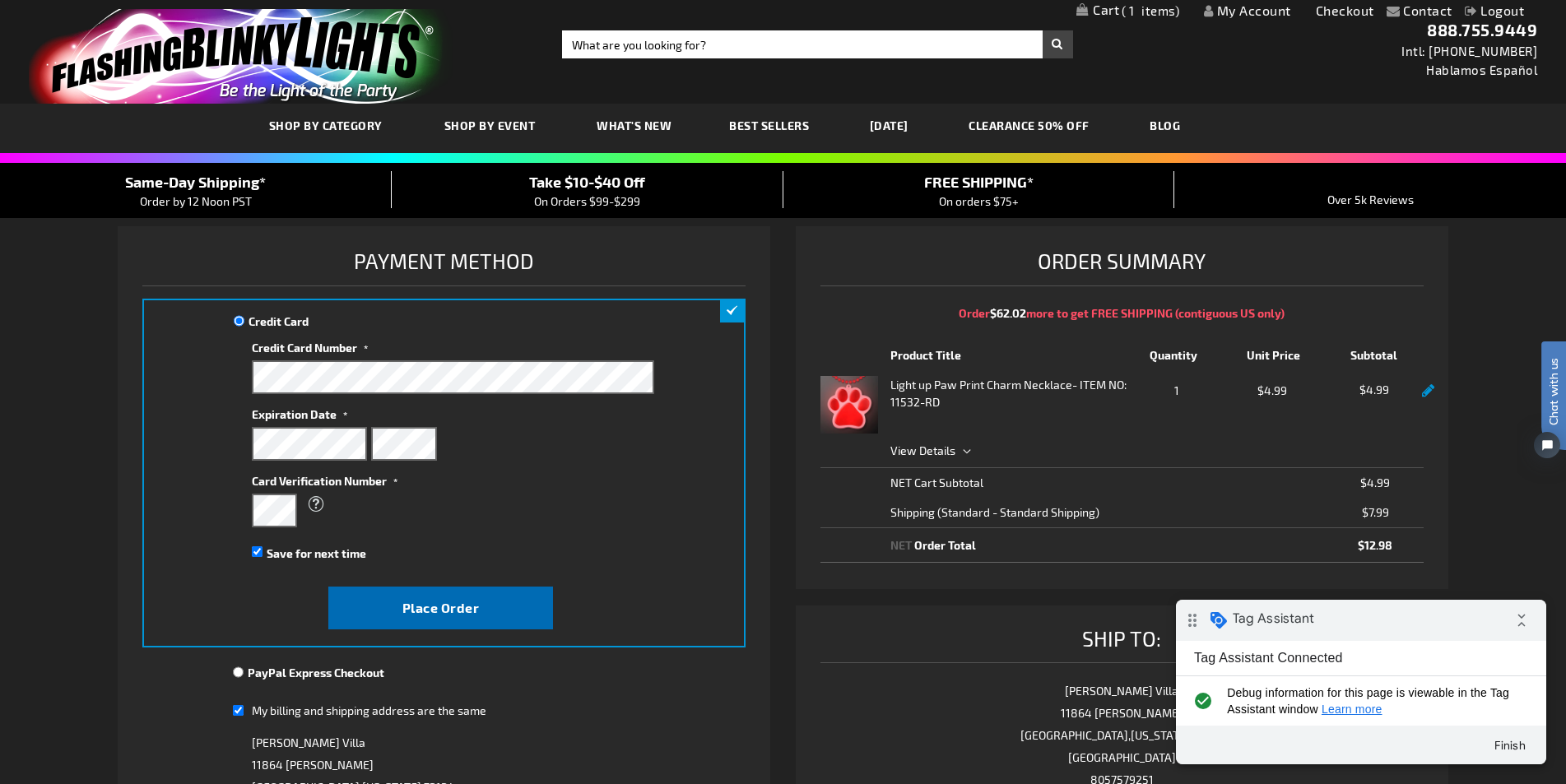
drag, startPoint x: 332, startPoint y: 655, endPoint x: 344, endPoint y: 619, distance: 37.9
click at [332, 656] on div "PayPal Express Checkout You will be redirected to the PayPal website. Continue …" at bounding box center [444, 675] width 604 height 38
click at [329, 551] on span "Save for next time" at bounding box center [316, 553] width 99 height 14
click at [263, 551] on input "Save for next time" at bounding box center [257, 552] width 11 height 11
checkbox input "false"
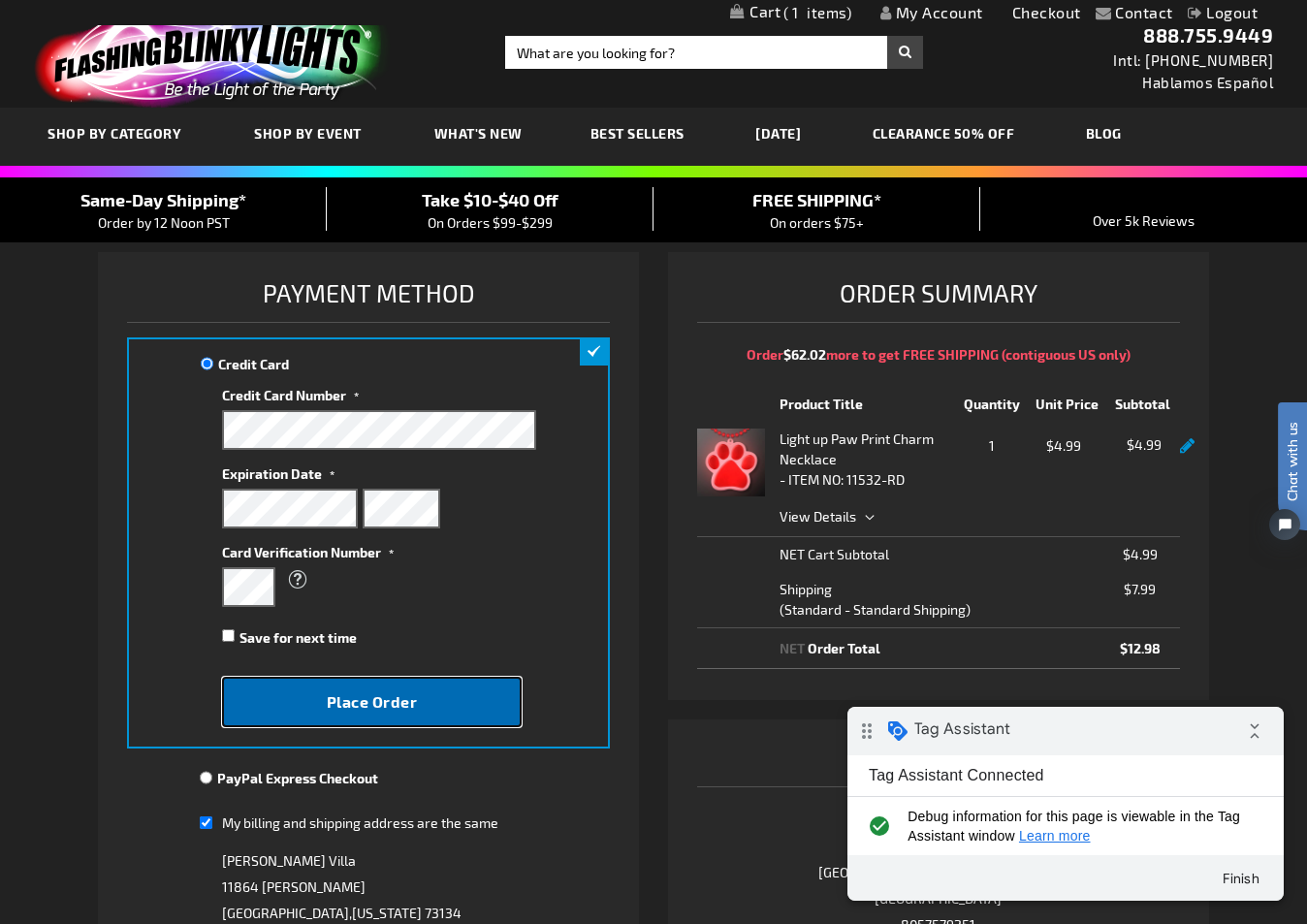
click at [404, 690] on button "Place Order" at bounding box center [371, 701] width 299 height 50
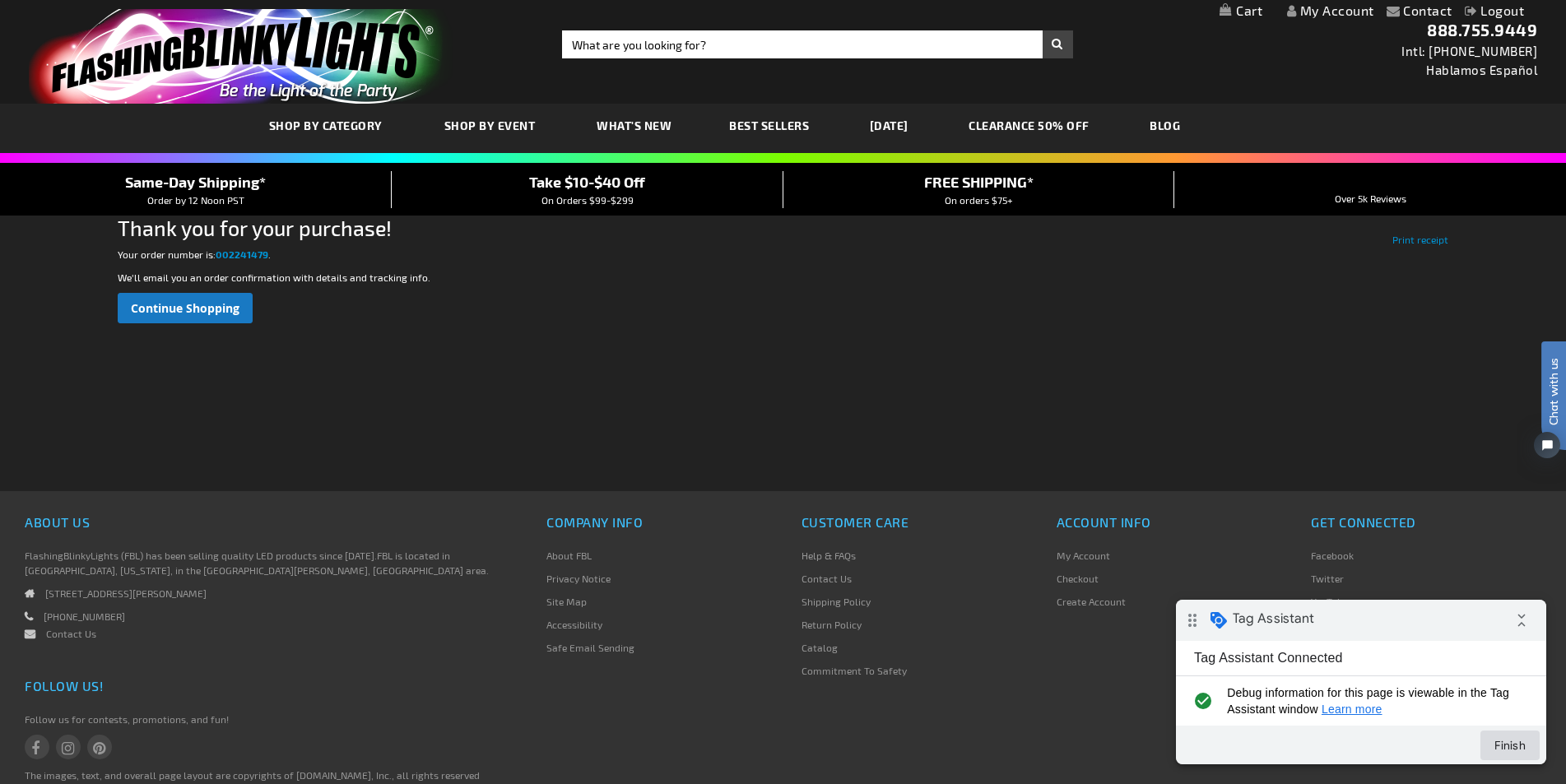
click at [1109, 751] on button "Finish" at bounding box center [1510, 745] width 59 height 29
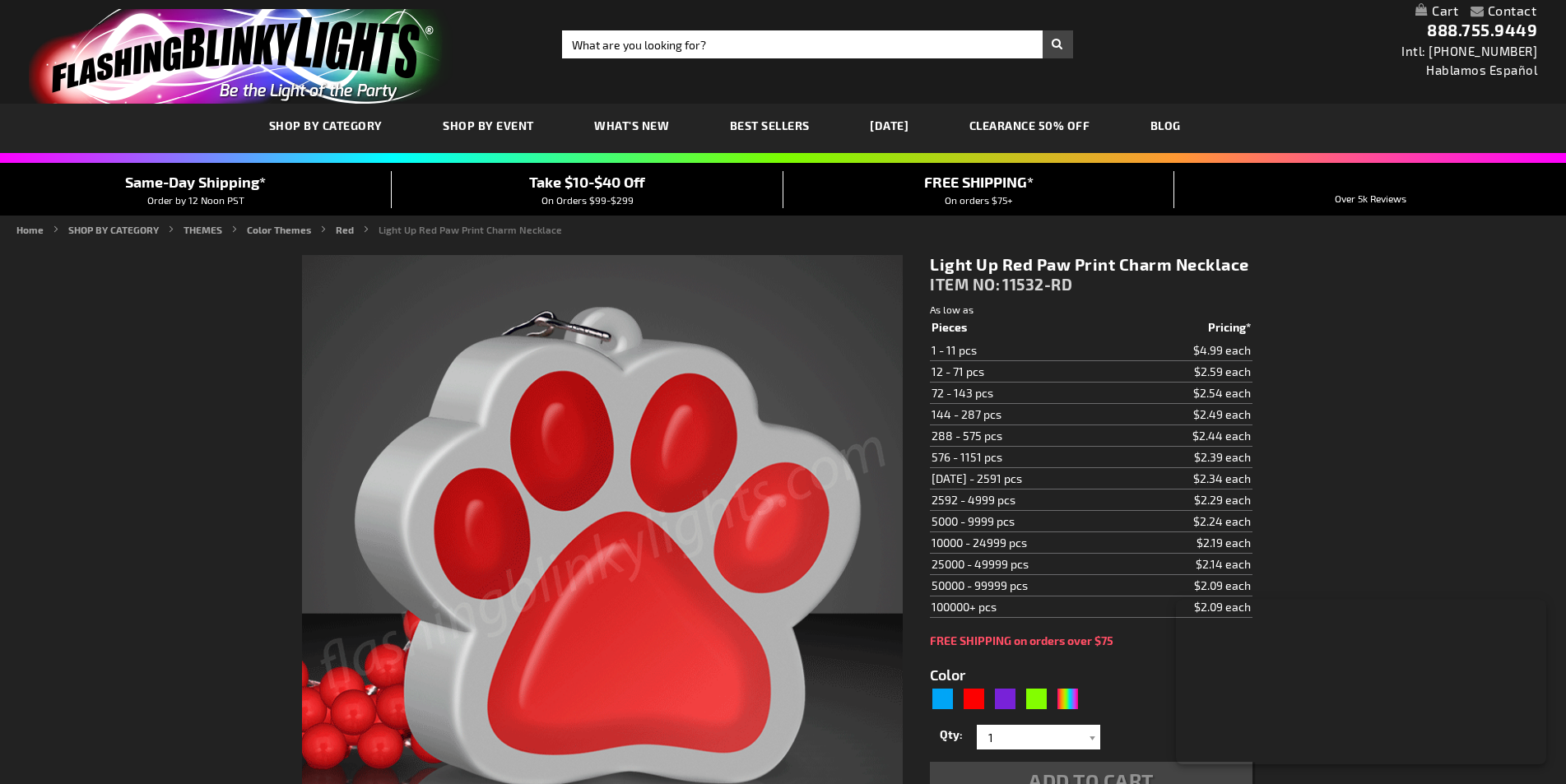
type input "5641"
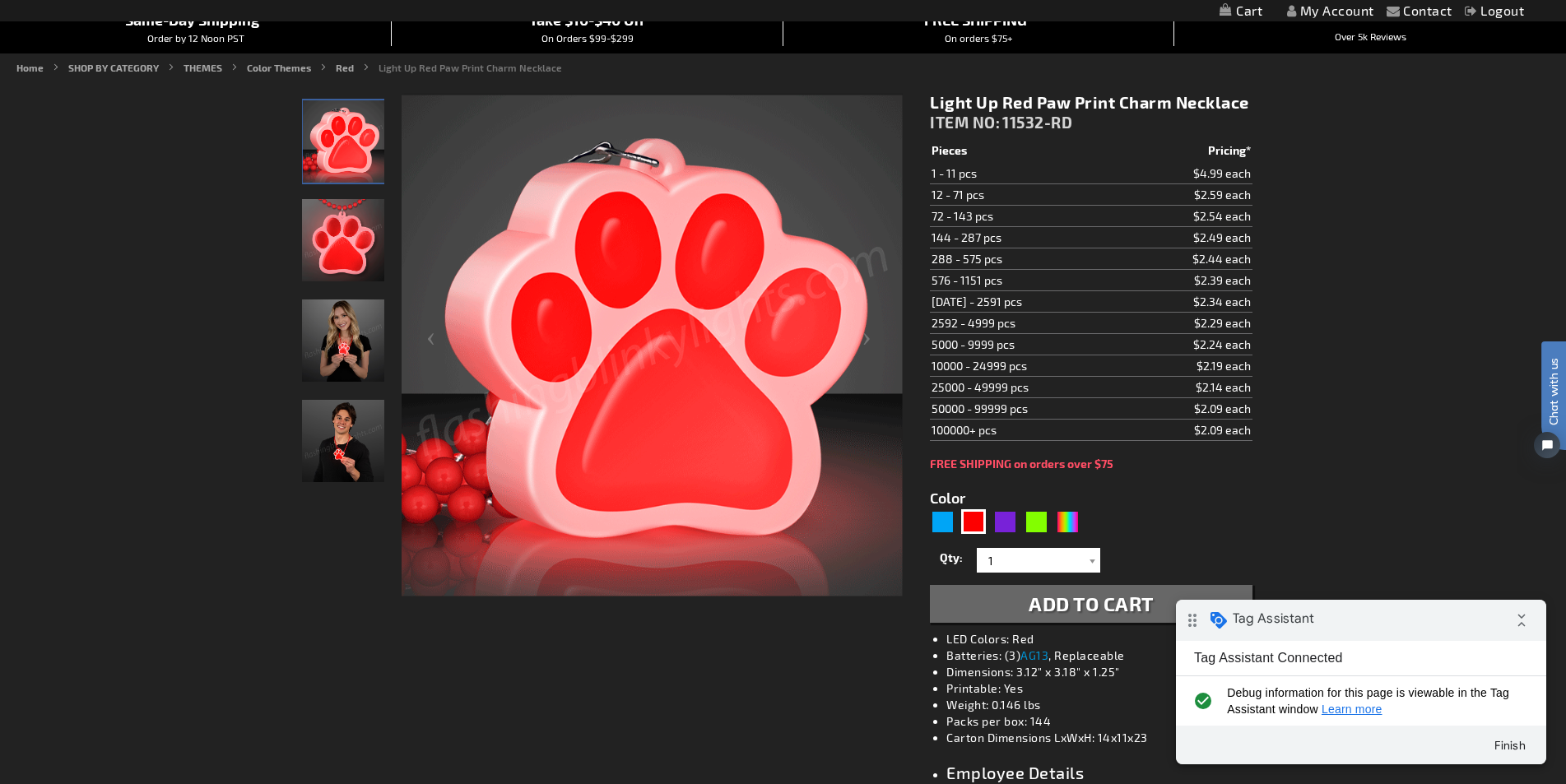
click at [1024, 607] on button "Add to Cart" at bounding box center [1090, 603] width 322 height 38
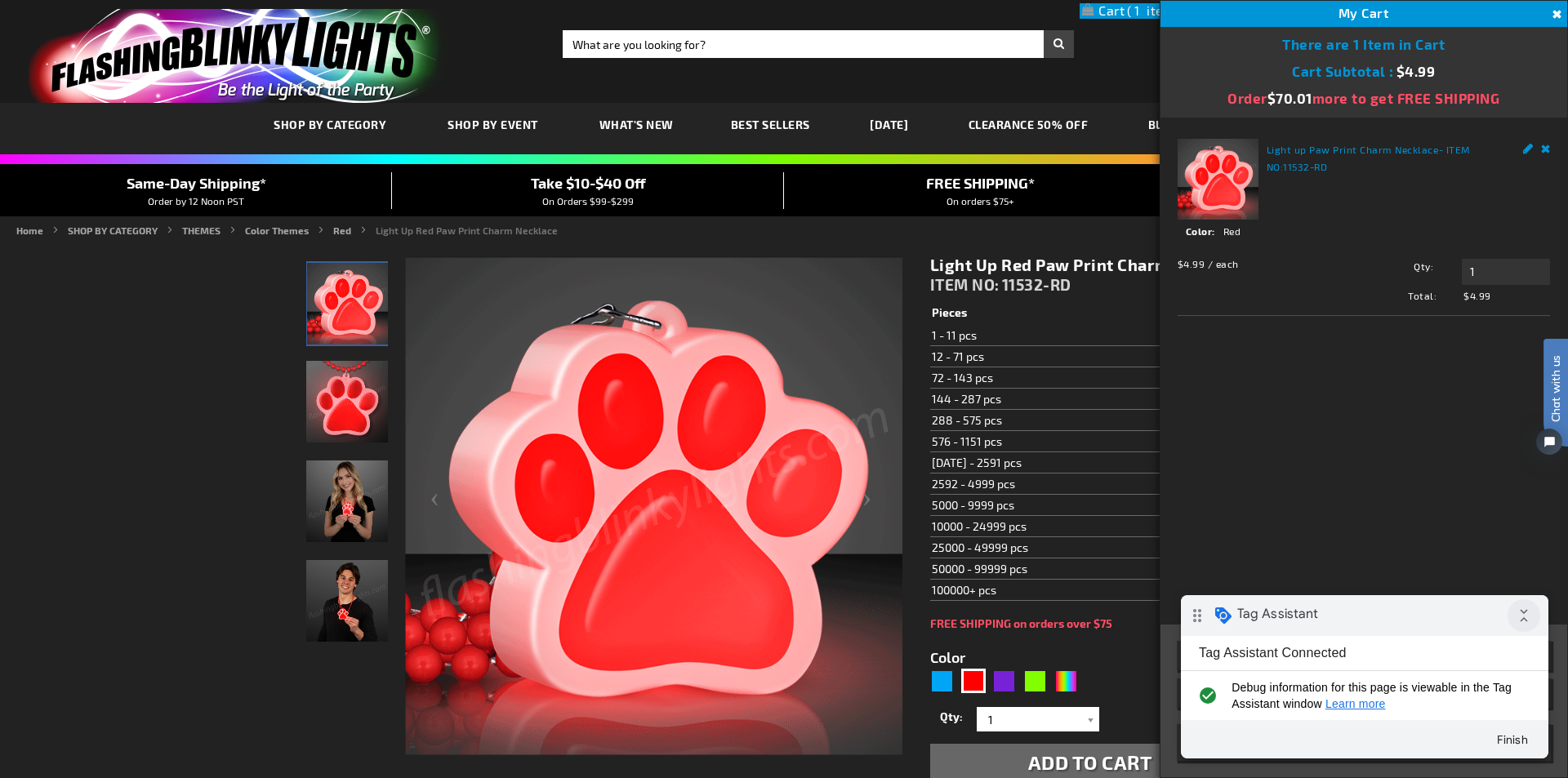
click at [1522, 610] on icon "collapse_all" at bounding box center [1523, 615] width 32 height 32
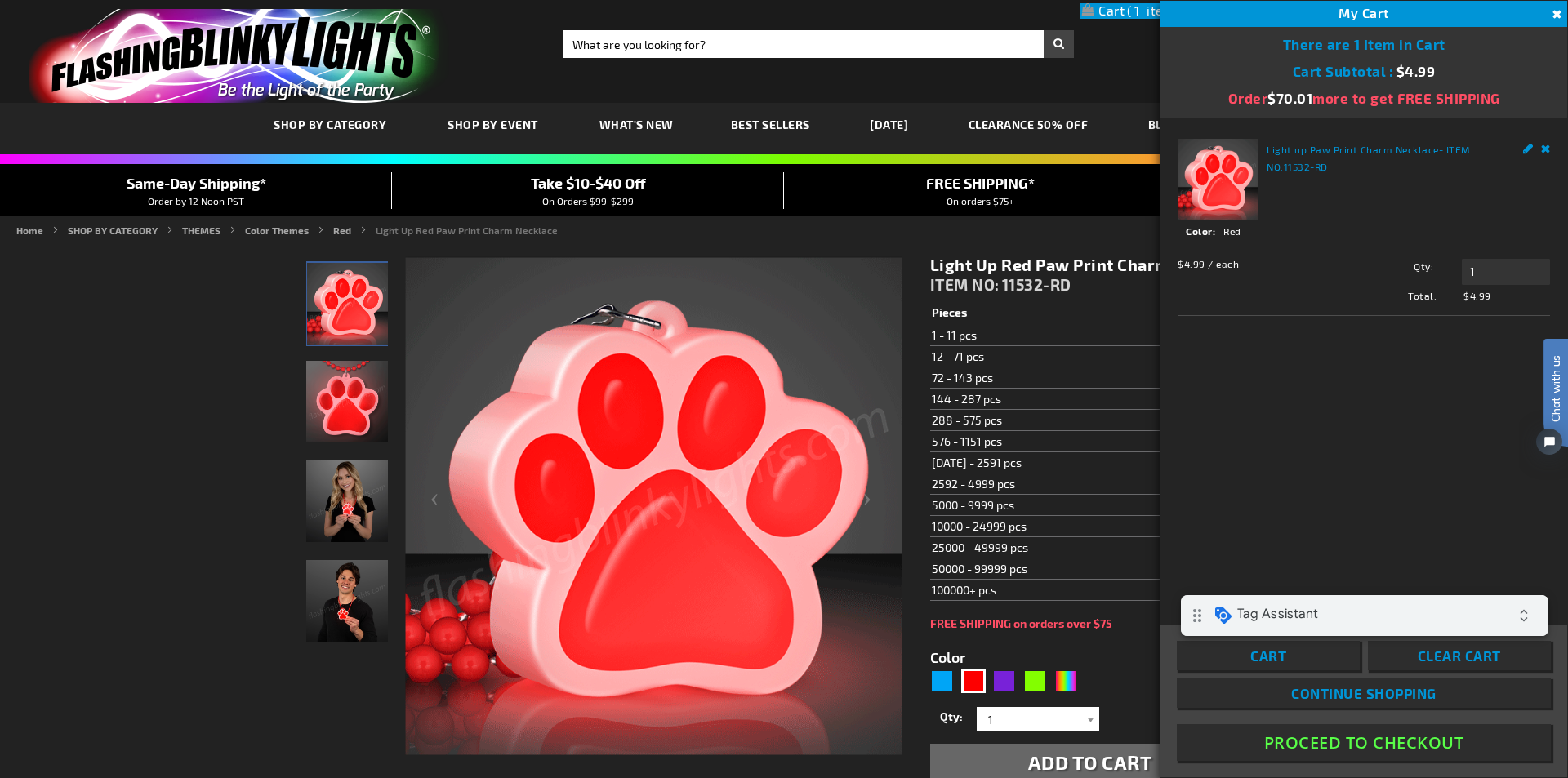
click at [1371, 702] on link "Continue Shopping" at bounding box center [1364, 693] width 374 height 29
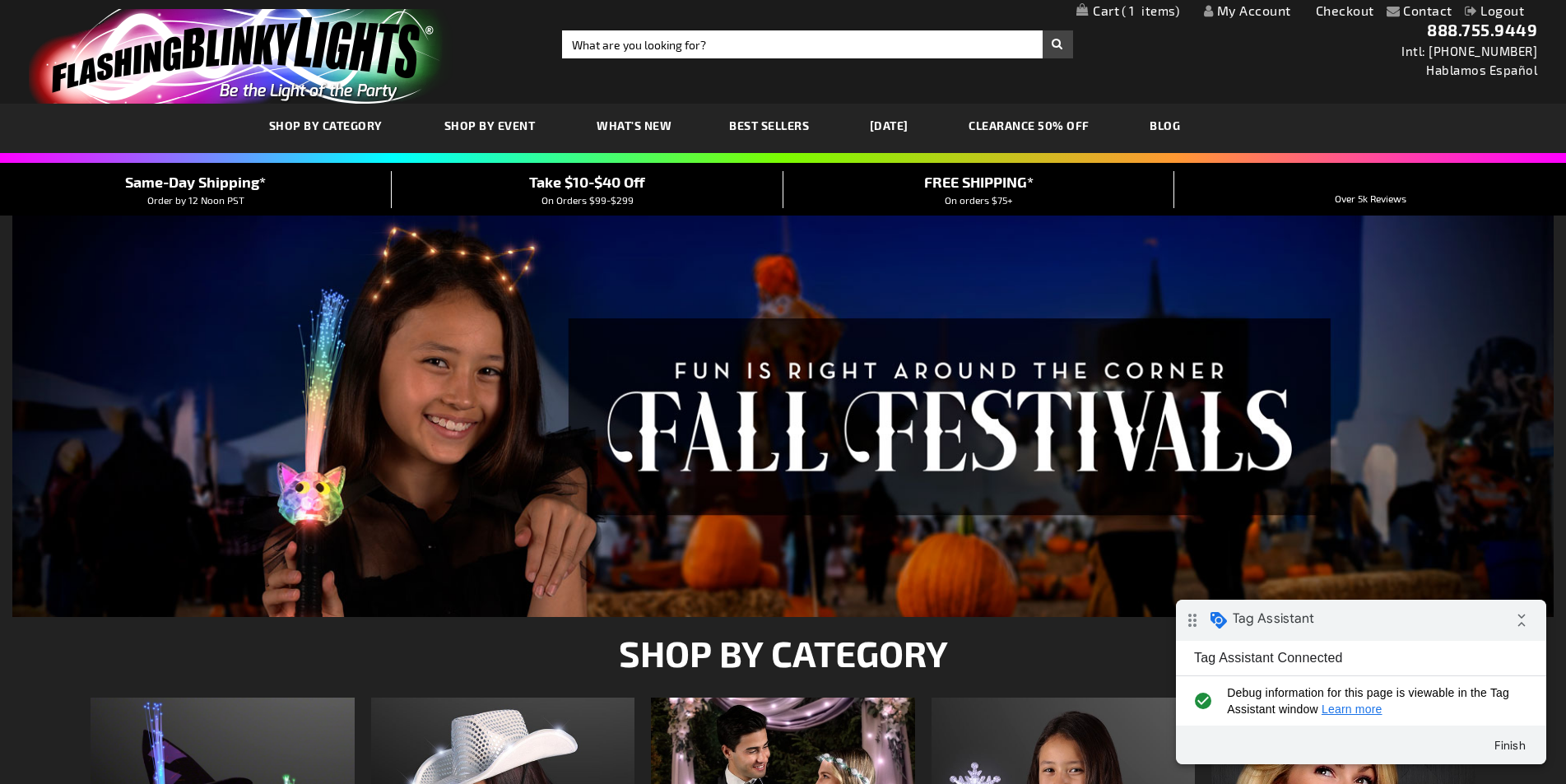
click at [1130, 10] on span "1" at bounding box center [1150, 11] width 58 height 15
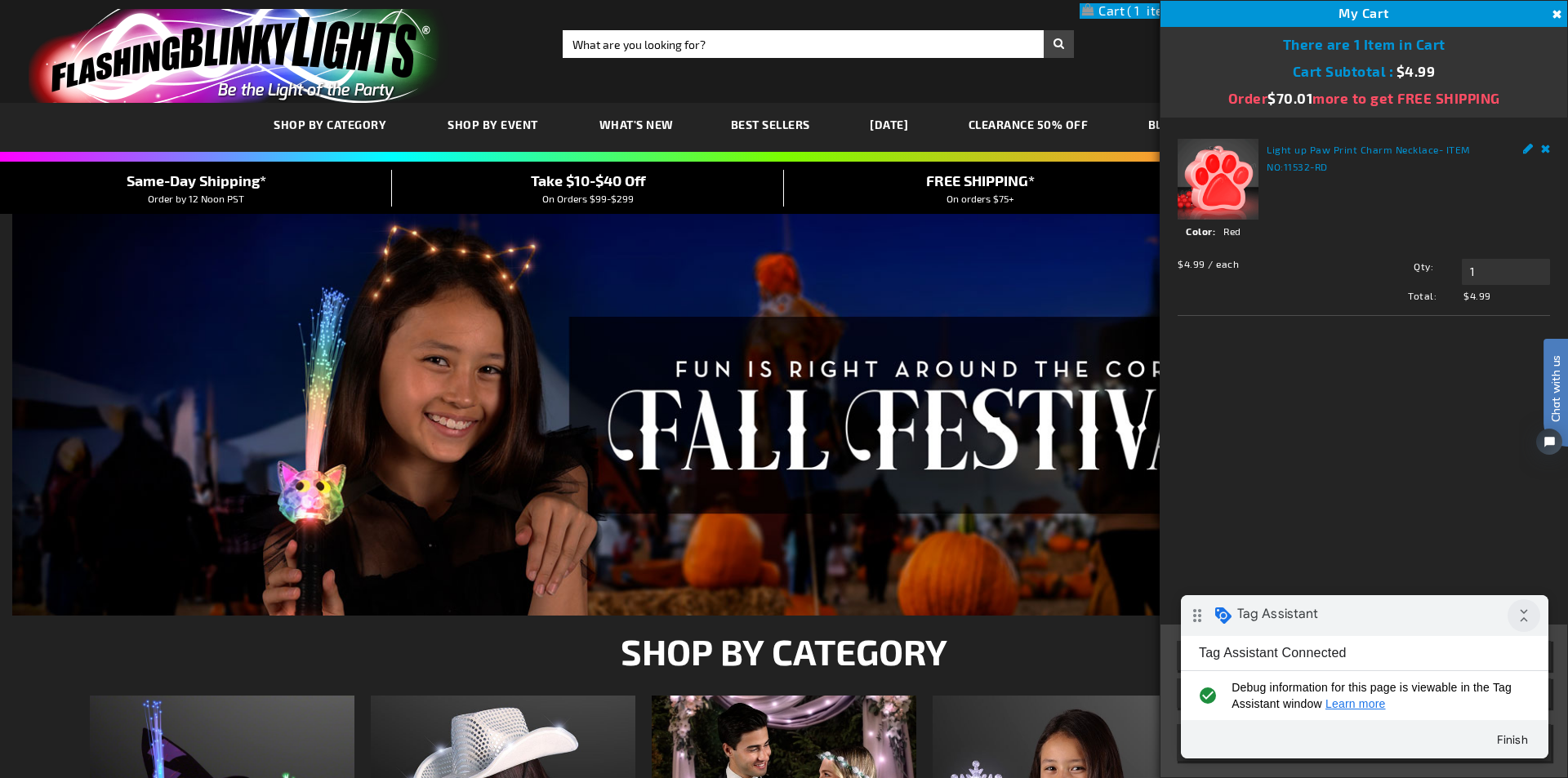
click at [1536, 606] on icon "collapse_all" at bounding box center [1523, 615] width 32 height 32
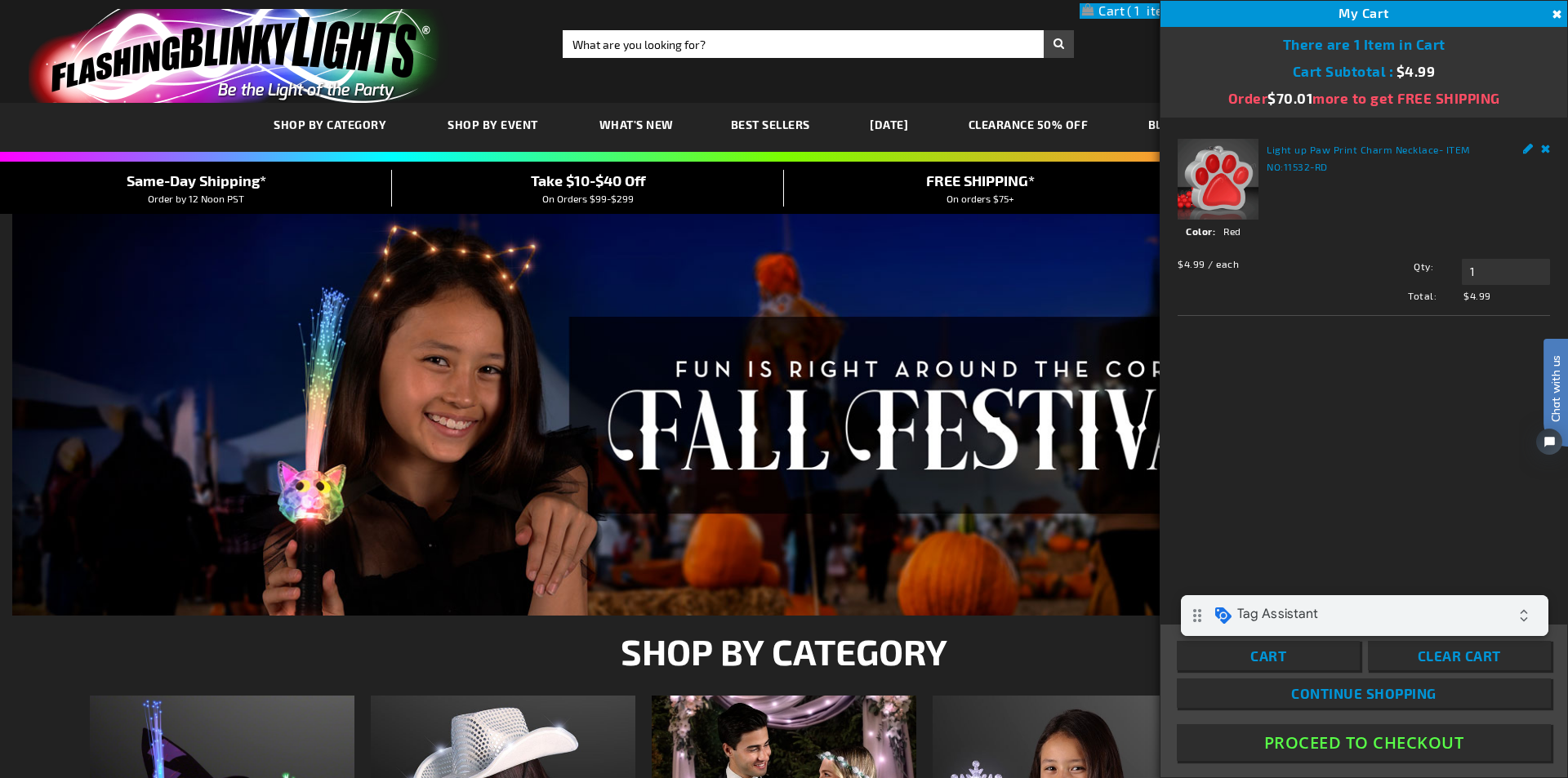
click at [1406, 743] on button "Proceed To Checkout" at bounding box center [1364, 742] width 374 height 36
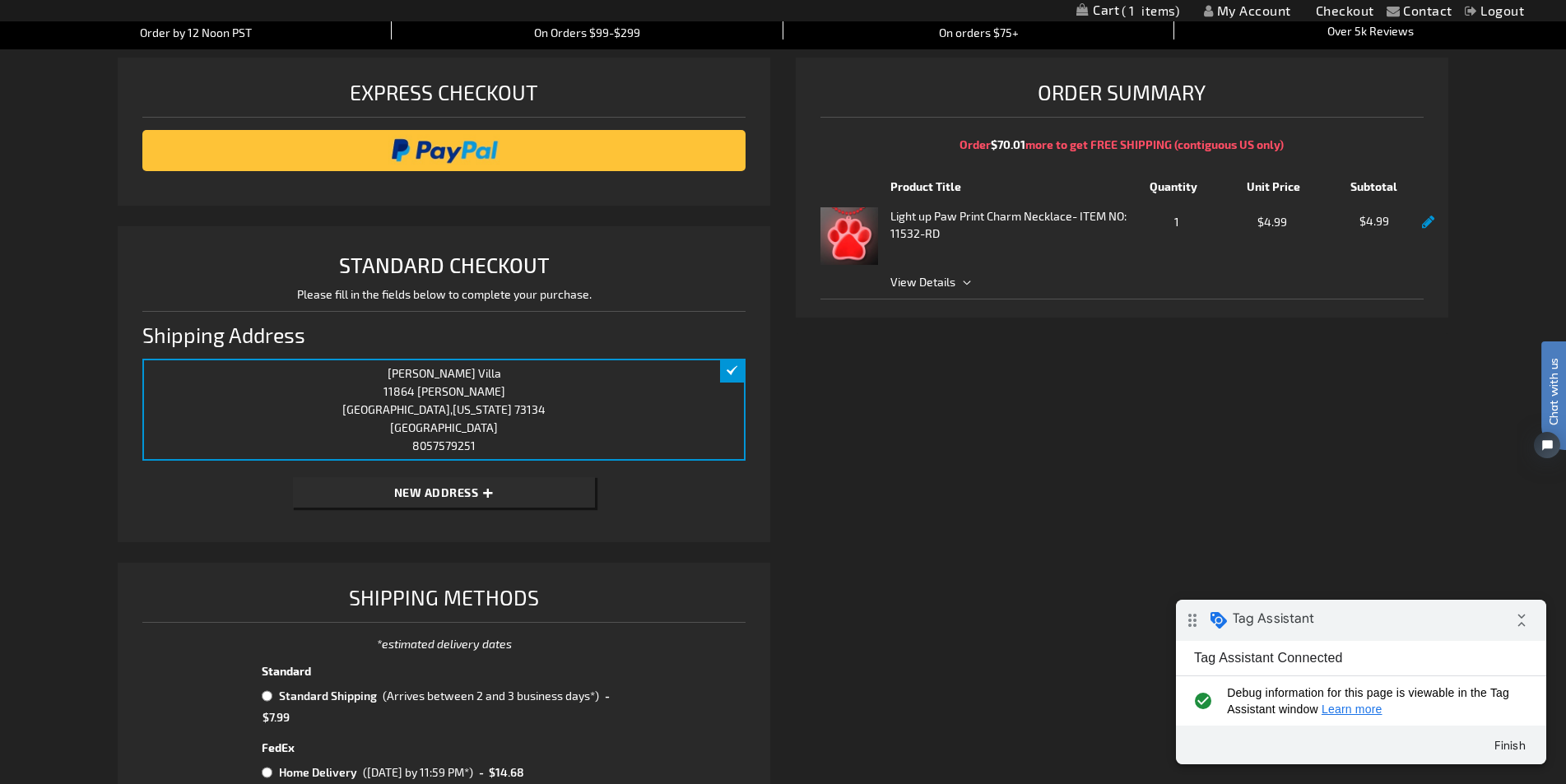
scroll to position [329, 0]
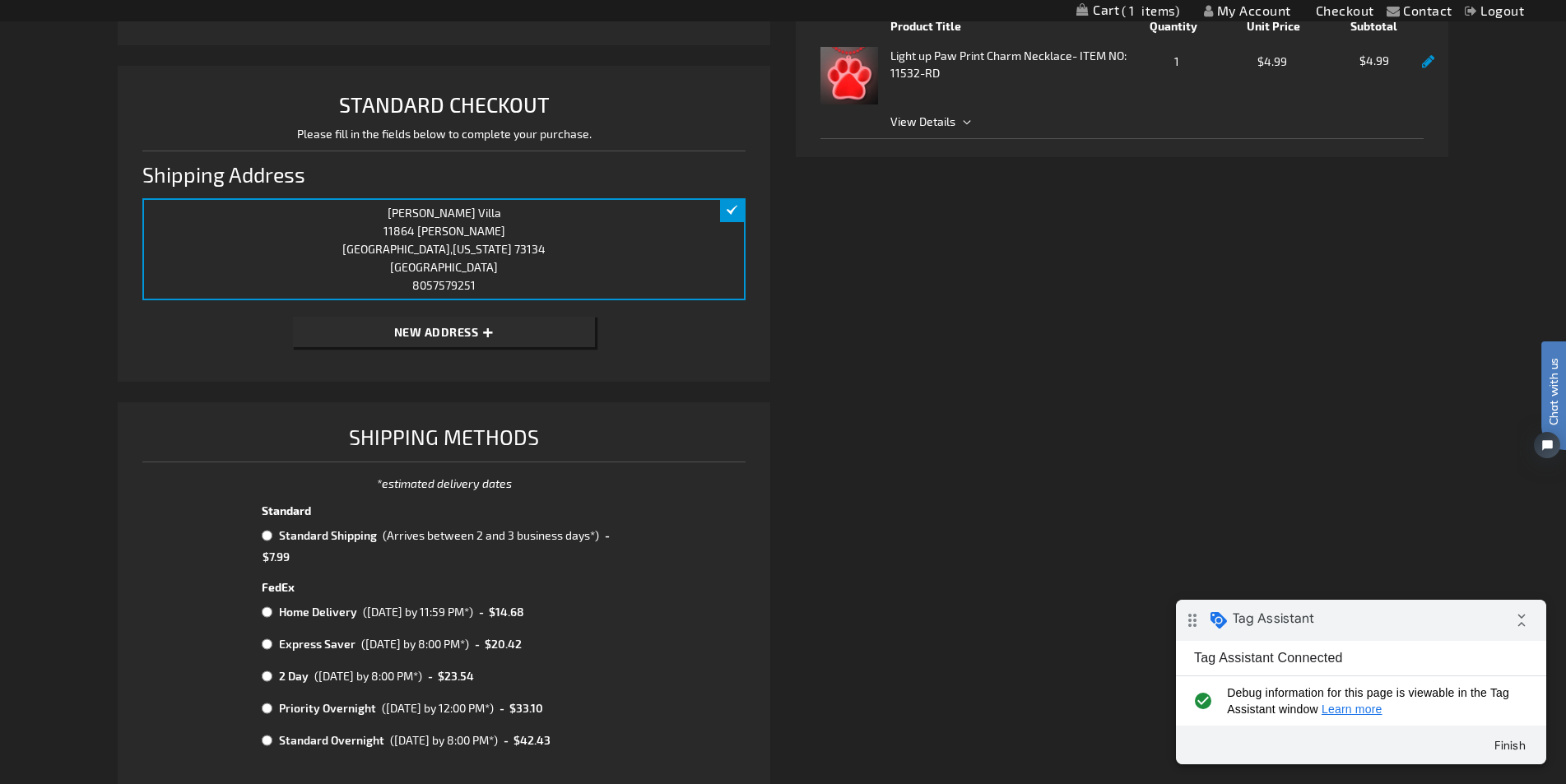
click at [268, 539] on input "radio" at bounding box center [267, 536] width 11 height 13
radio input "true"
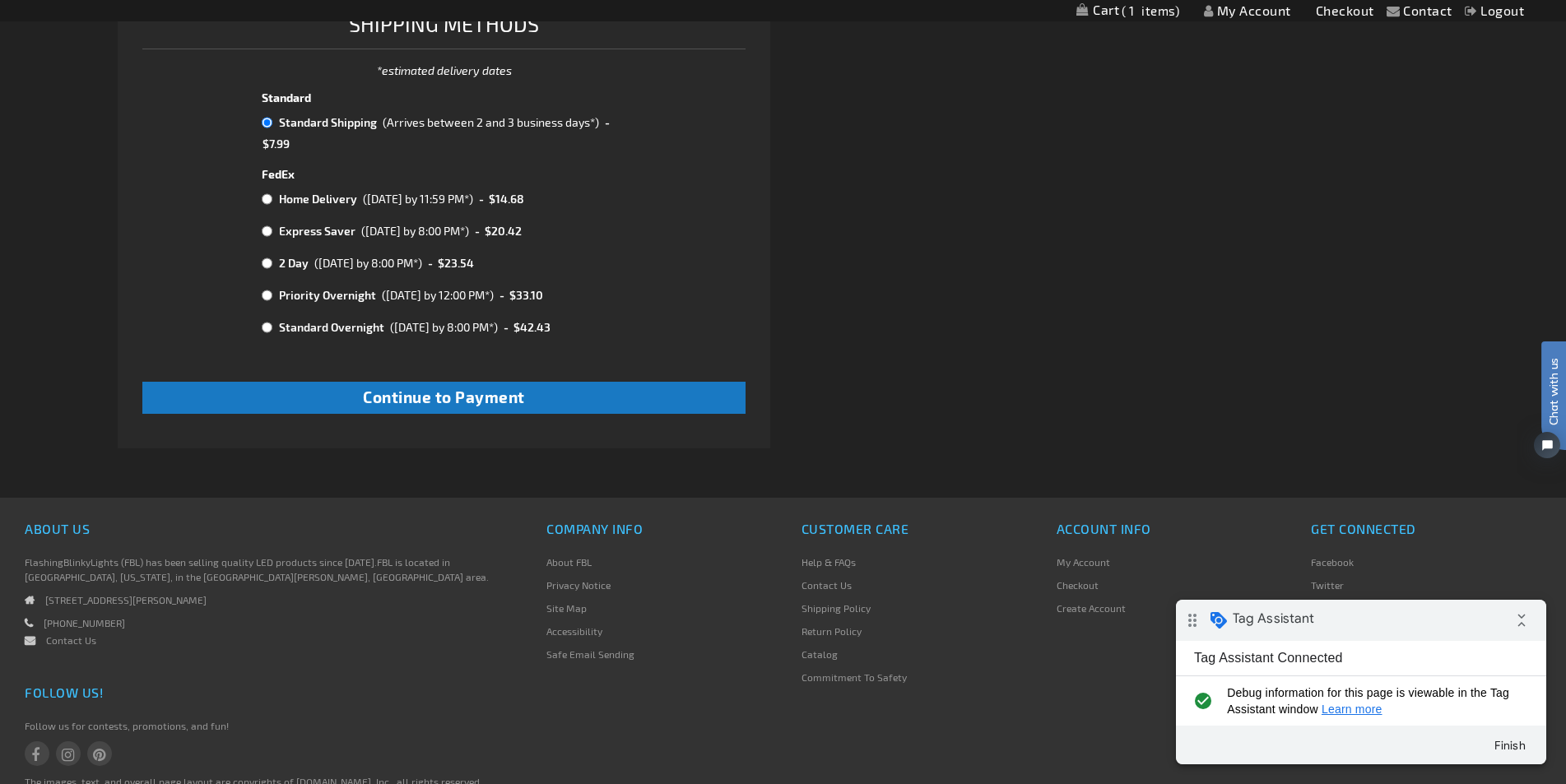
scroll to position [659, 0]
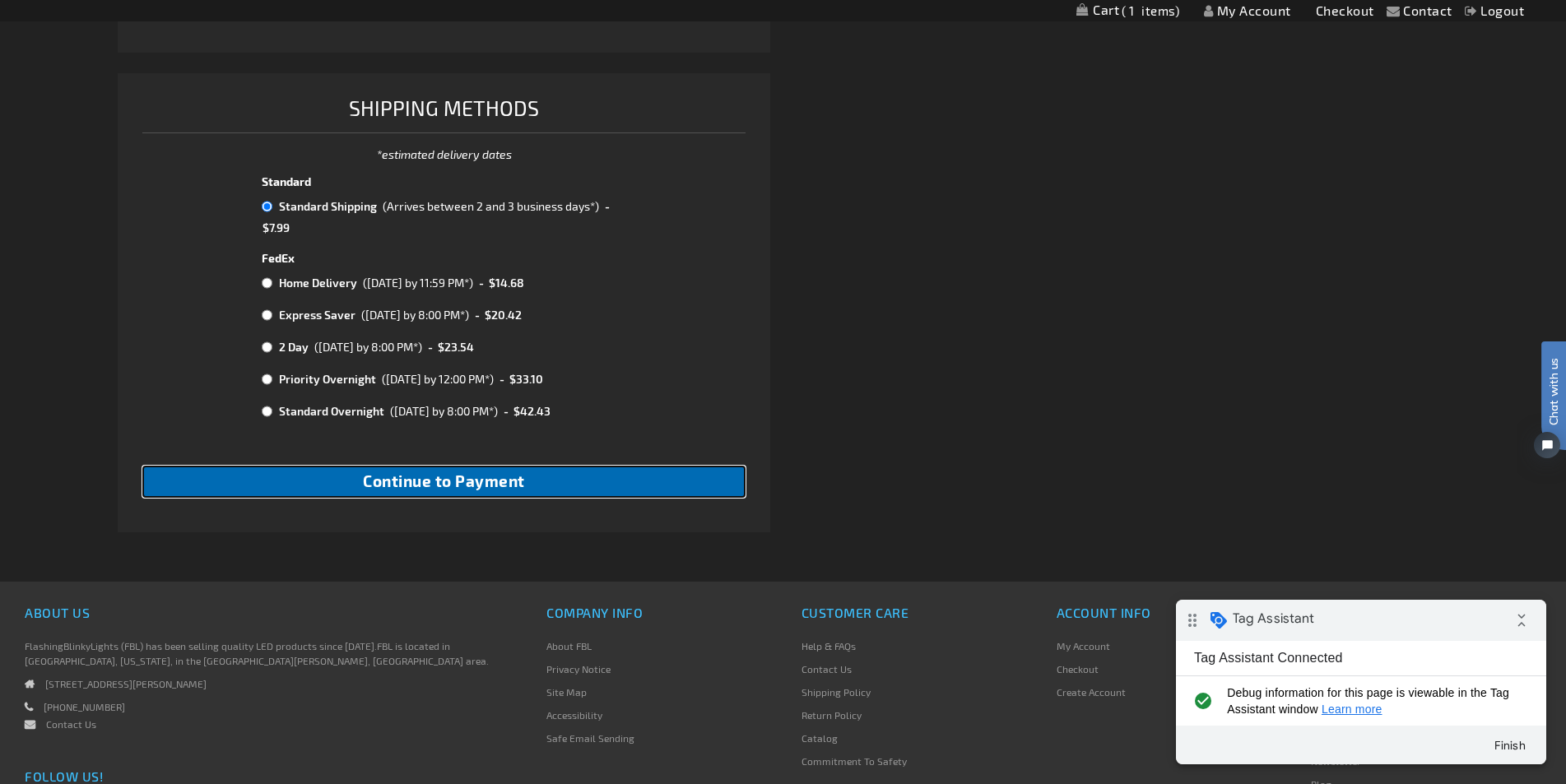
click at [474, 478] on span "Continue to Payment" at bounding box center [444, 481] width 162 height 19
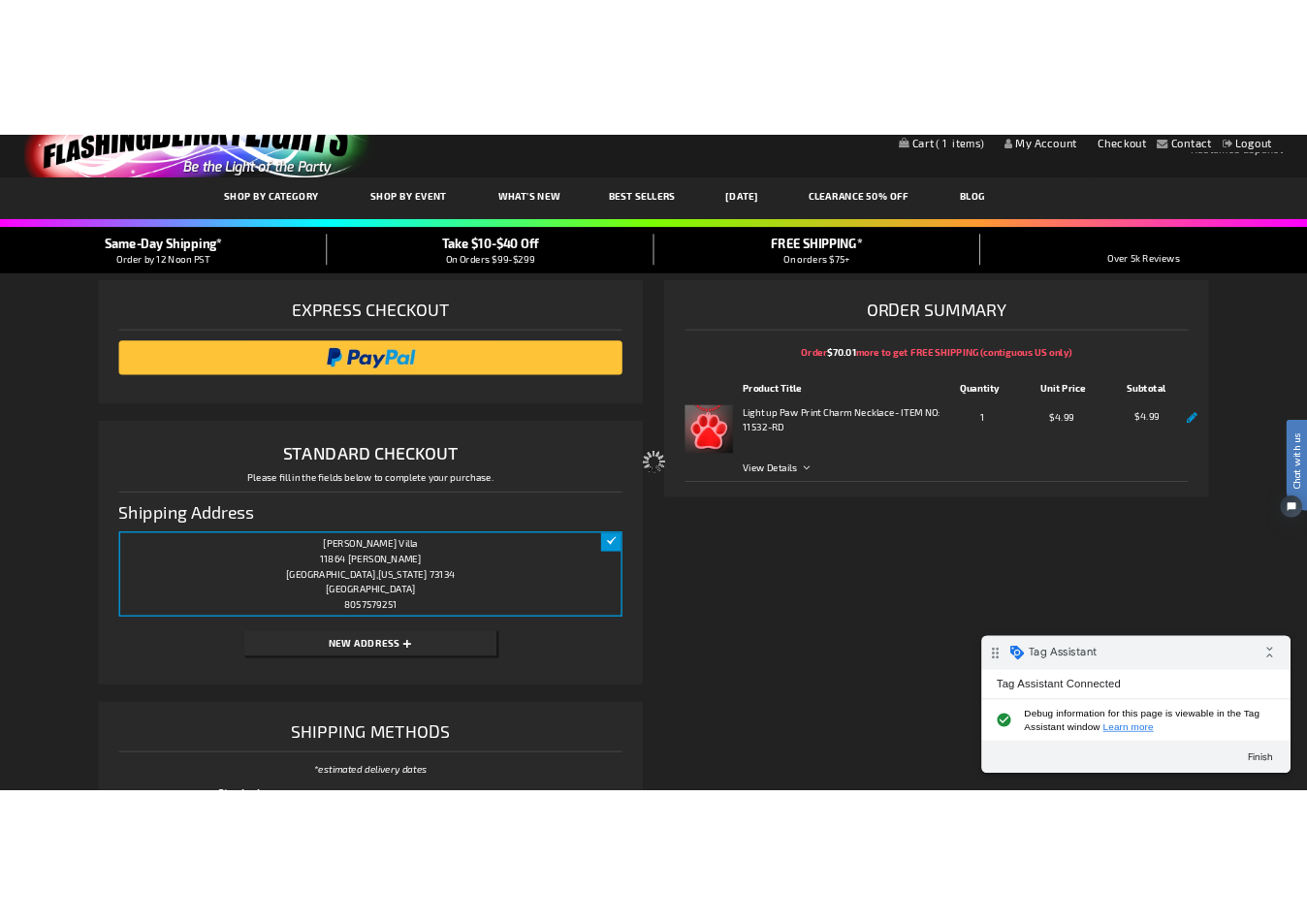
scroll to position [0, 0]
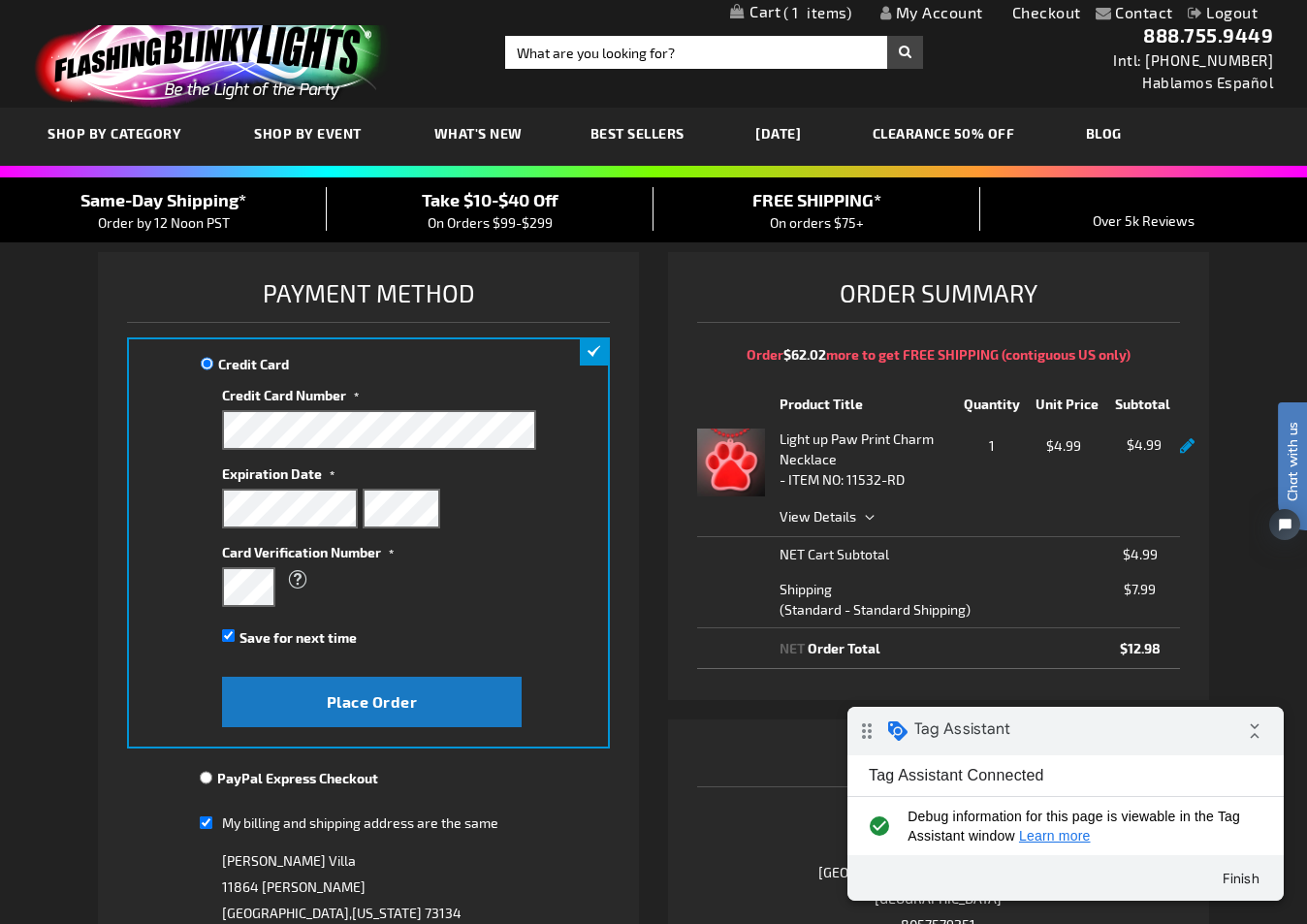
click at [243, 639] on span "Save for next time" at bounding box center [297, 637] width 117 height 17
click at [234, 639] on input "Save for next time" at bounding box center [228, 635] width 13 height 13
checkbox input "false"
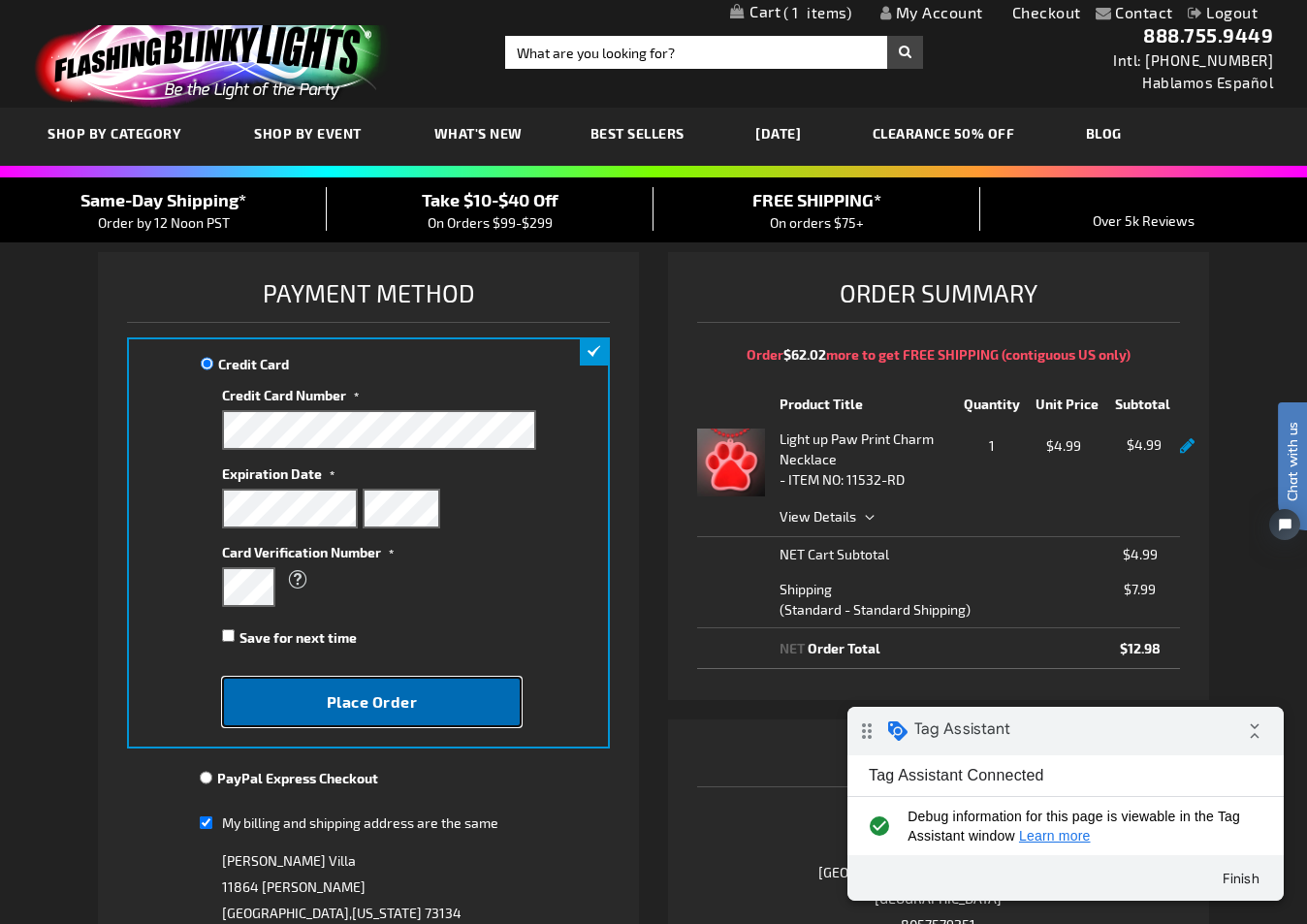
click at [393, 696] on span "Place Order" at bounding box center [372, 701] width 92 height 19
